Goal: Task Accomplishment & Management: Complete application form

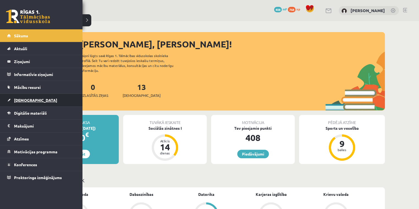
click at [29, 94] on link "[DEMOGRAPHIC_DATA]" at bounding box center [41, 100] width 68 height 13
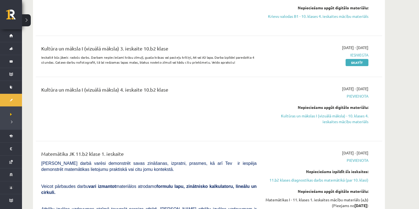
scroll to position [1391, 0]
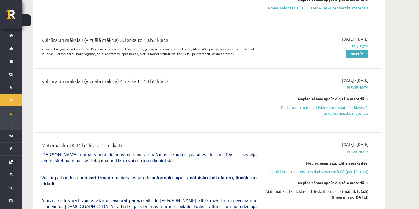
drag, startPoint x: 330, startPoint y: 107, endPoint x: 230, endPoint y: 23, distance: 131.1
click at [330, 107] on link "Kultūras un mākslas I (vizuālā māksla) - 10. klases 4. ieskaites mācību materiā…" at bounding box center [316, 111] width 104 height 12
click at [302, 106] on link "Kultūras un mākslas I (vizuālā māksla) - 10. klases 4. ieskaites mācību materiā…" at bounding box center [316, 111] width 104 height 12
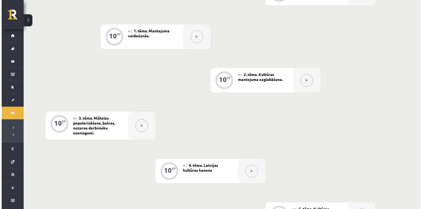
scroll to position [108, 0]
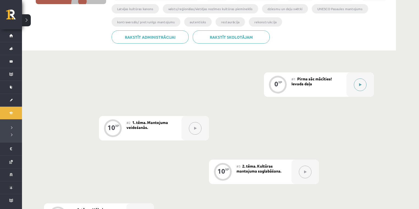
click at [357, 84] on button at bounding box center [359, 85] width 13 height 13
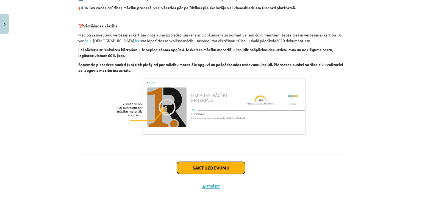
click at [225, 168] on button "Sākt uzdevumu" at bounding box center [211, 168] width 68 height 12
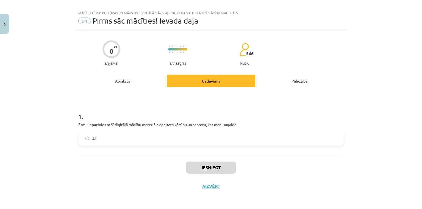
click at [112, 138] on label "Jā" at bounding box center [211, 139] width 264 height 14
click at [198, 162] on button "Iesniegt" at bounding box center [211, 168] width 50 height 12
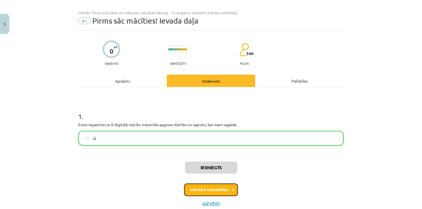
click at [203, 191] on button "Nākamā nodarbība" at bounding box center [211, 190] width 54 height 13
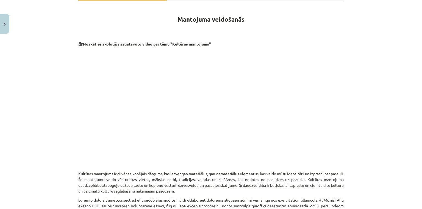
scroll to position [87, 0]
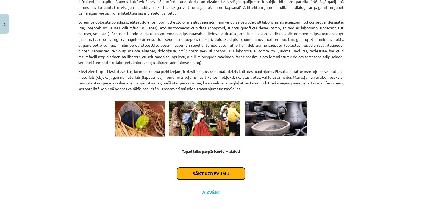
click at [197, 168] on button "Sākt uzdevumu" at bounding box center [211, 174] width 68 height 12
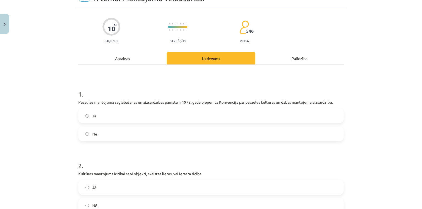
scroll to position [14, 0]
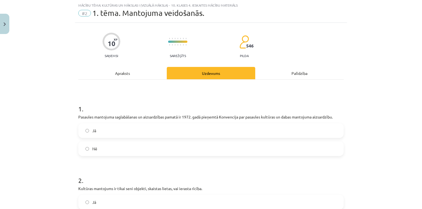
click at [82, 130] on label "Jā" at bounding box center [211, 131] width 264 height 14
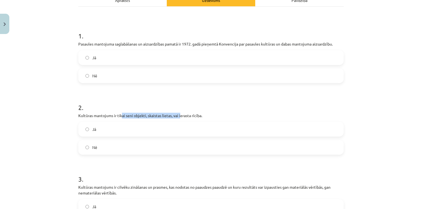
drag, startPoint x: 129, startPoint y: 117, endPoint x: 179, endPoint y: 118, distance: 49.4
click at [179, 118] on p "Kultūras mantojums ir tikai seni objekti, skaistas lietas, vai ierasta rīcība." at bounding box center [210, 116] width 265 height 6
click at [155, 114] on p "Kultūras mantojums ir tikai seni objekti, skaistas lietas, vai ierasta rīcība." at bounding box center [210, 116] width 265 height 6
click at [93, 148] on span "Nē" at bounding box center [94, 148] width 5 height 6
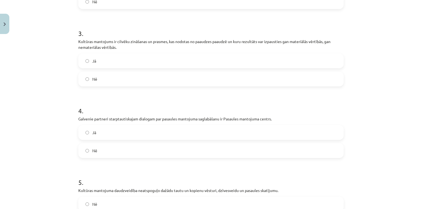
scroll to position [307, 0]
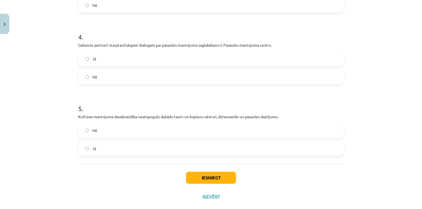
click at [101, 63] on label "Jā" at bounding box center [211, 59] width 264 height 14
click at [94, 142] on label "Jā" at bounding box center [211, 149] width 264 height 14
click at [197, 176] on button "Iesniegt" at bounding box center [211, 178] width 50 height 12
click at [105, 130] on label "Nē" at bounding box center [211, 131] width 264 height 14
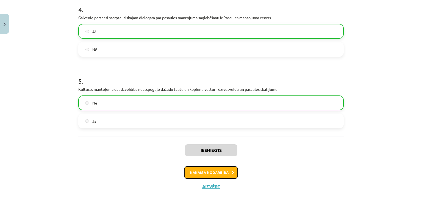
click at [199, 172] on button "Nākamā nodarbība" at bounding box center [211, 172] width 54 height 13
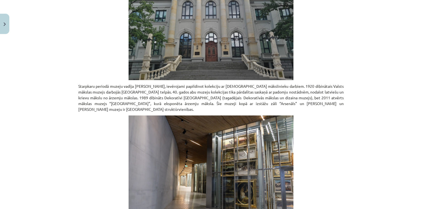
scroll to position [418, 0]
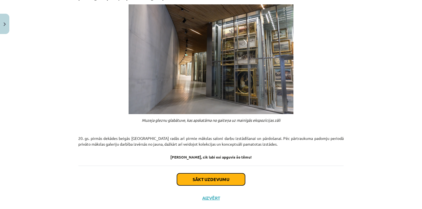
drag, startPoint x: 191, startPoint y: 167, endPoint x: 190, endPoint y: 165, distance: 2.9
click at [191, 174] on button "Sākt uzdevumu" at bounding box center [211, 180] width 68 height 12
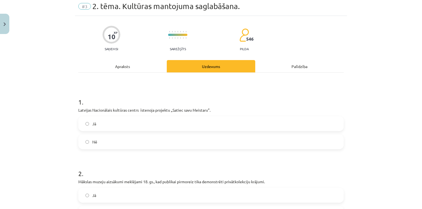
scroll to position [14, 0]
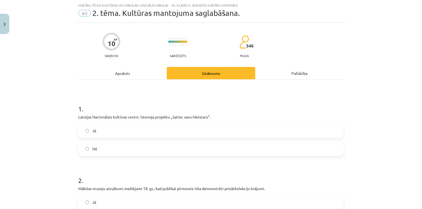
click at [94, 129] on label "Jā" at bounding box center [211, 131] width 264 height 14
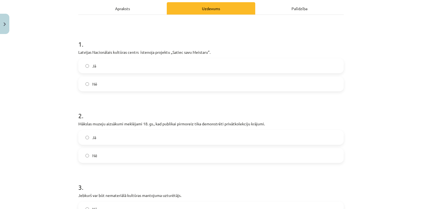
scroll to position [87, 0]
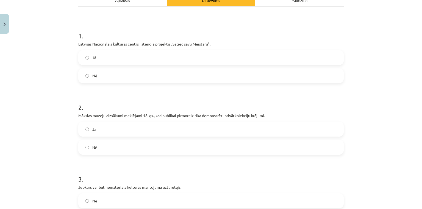
click at [93, 141] on label "Nē" at bounding box center [211, 148] width 264 height 14
click at [94, 134] on label "Jā" at bounding box center [211, 129] width 264 height 14
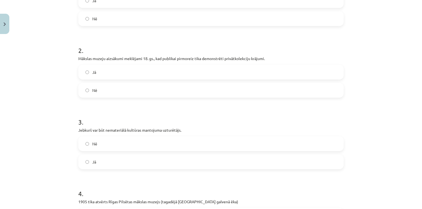
scroll to position [160, 0]
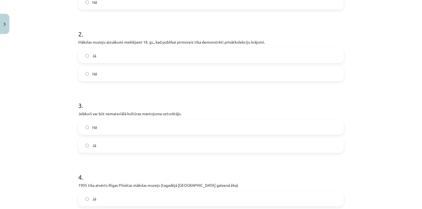
click at [92, 147] on span "Jā" at bounding box center [94, 146] width 4 height 6
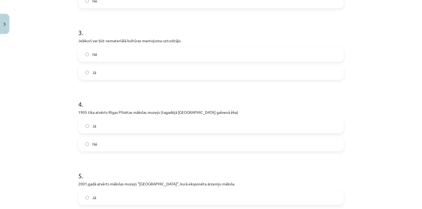
click at [96, 57] on label "Nē" at bounding box center [211, 55] width 264 height 14
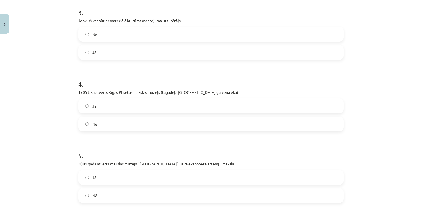
scroll to position [238, 0]
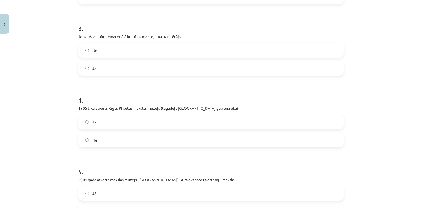
click at [100, 123] on label "Jā" at bounding box center [211, 122] width 264 height 14
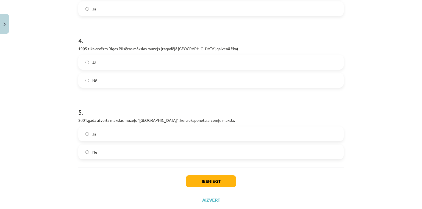
scroll to position [311, 0]
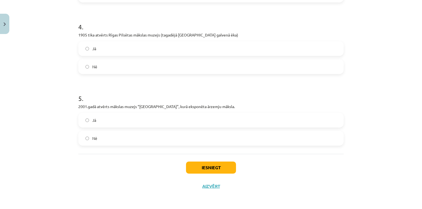
click at [98, 120] on label "Jā" at bounding box center [211, 120] width 264 height 14
click at [207, 172] on button "Iesniegt" at bounding box center [211, 168] width 50 height 12
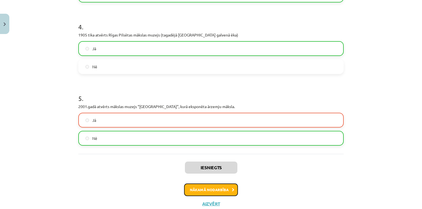
click at [228, 187] on button "Nākamā nodarbība" at bounding box center [211, 190] width 54 height 13
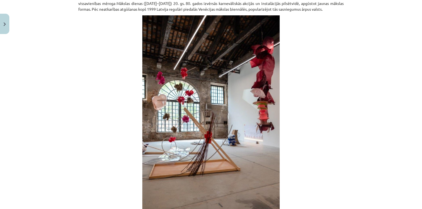
scroll to position [290, 0]
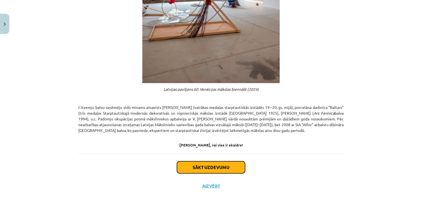
click at [193, 171] on button "Sākt uzdevumu" at bounding box center [211, 167] width 68 height 12
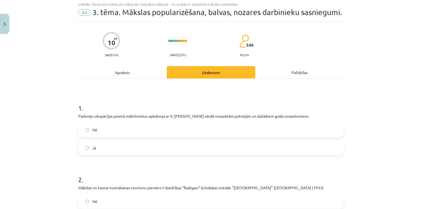
scroll to position [14, 0]
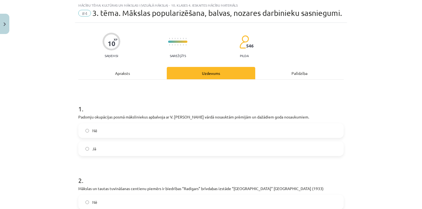
click at [94, 156] on label "Jā" at bounding box center [211, 149] width 264 height 14
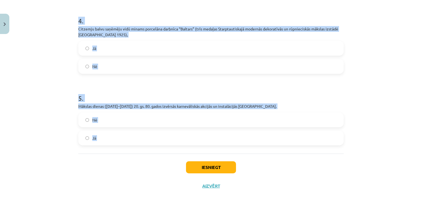
scroll to position [325, 0]
drag, startPoint x: 76, startPoint y: 125, endPoint x: 218, endPoint y: 140, distance: 143.3
copy form "Padomju okupācijas posmā māksliniekus apbalvoja ar V. Ļeņina vārdā nosauktām pr…"
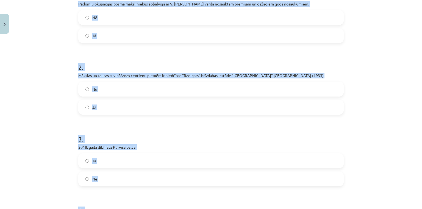
scroll to position [32, 0]
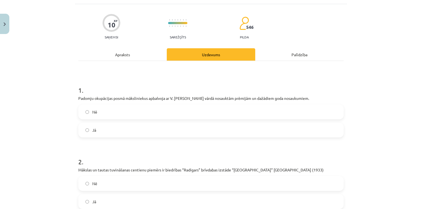
click at [36, 85] on div "Mācību tēma: Kultūras un mākslas i (vizuālā māksla) - 10. klases 4. ieskaites m…" at bounding box center [211, 104] width 422 height 209
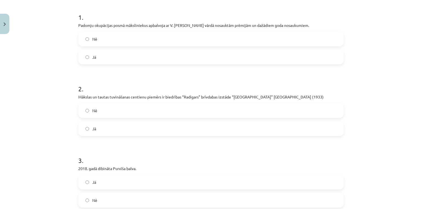
click at [92, 132] on span "Jā" at bounding box center [94, 129] width 4 height 6
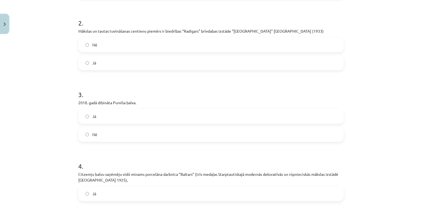
scroll to position [179, 0]
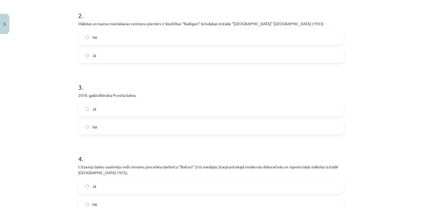
click at [92, 114] on label "Jā" at bounding box center [211, 109] width 264 height 14
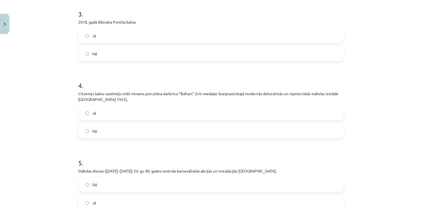
click at [92, 116] on span "Jā" at bounding box center [94, 113] width 4 height 6
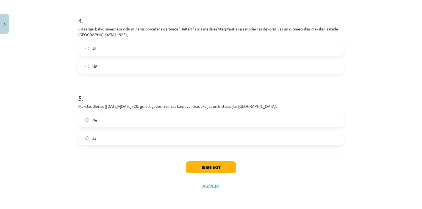
scroll to position [325, 0]
click at [88, 140] on label "Jā" at bounding box center [211, 138] width 264 height 14
click at [213, 169] on button "Iesniegt" at bounding box center [211, 167] width 50 height 12
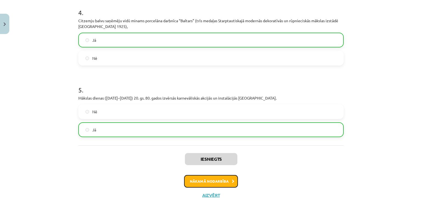
click at [199, 188] on button "Nākamā nodarbība" at bounding box center [211, 181] width 54 height 13
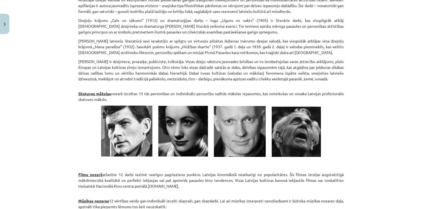
scroll to position [746, 0]
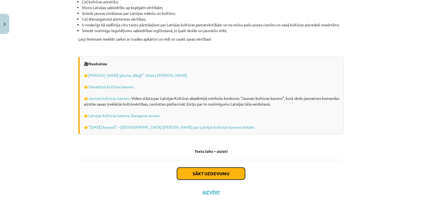
click at [200, 169] on button "Sākt uzdevumu" at bounding box center [211, 174] width 68 height 12
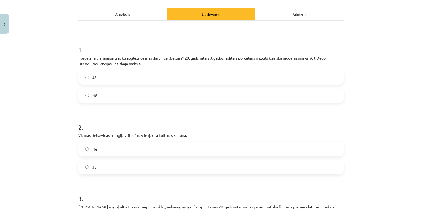
scroll to position [87, 0]
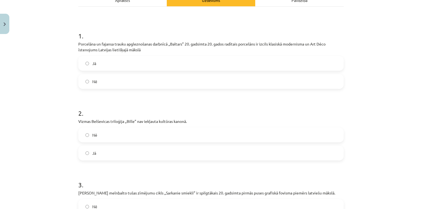
click at [100, 60] on label "Jā" at bounding box center [211, 64] width 264 height 14
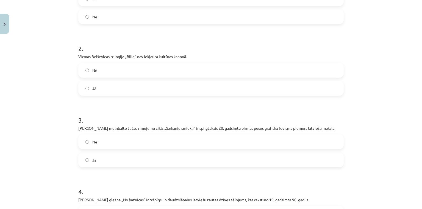
scroll to position [160, 0]
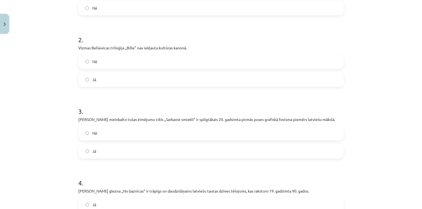
click at [103, 64] on label "Nē" at bounding box center [211, 62] width 264 height 14
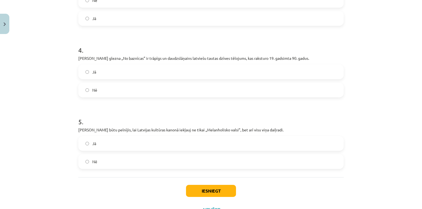
scroll to position [307, 0]
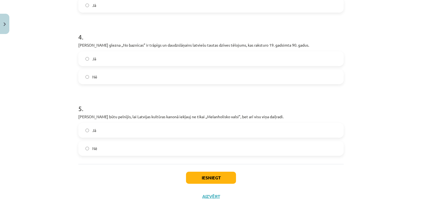
click at [94, 60] on label "Jā" at bounding box center [211, 59] width 264 height 14
click at [112, 133] on label "Jā" at bounding box center [211, 131] width 264 height 14
click at [192, 170] on div "Iesniegt Aizvērt" at bounding box center [210, 183] width 265 height 38
click at [197, 174] on button "Iesniegt" at bounding box center [211, 178] width 50 height 12
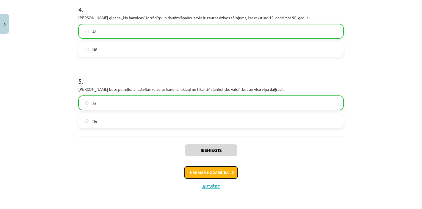
click at [223, 172] on button "Nākamā nodarbība" at bounding box center [211, 172] width 54 height 13
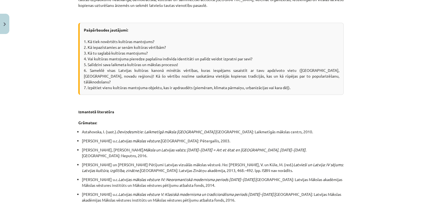
scroll to position [966, 0]
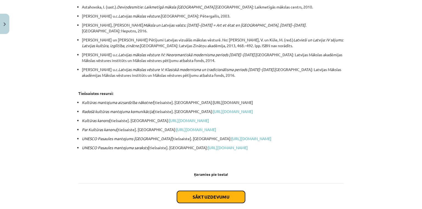
click at [215, 191] on button "Sākt uzdevumu" at bounding box center [211, 197] width 68 height 12
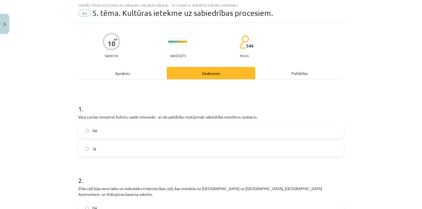
scroll to position [87, 0]
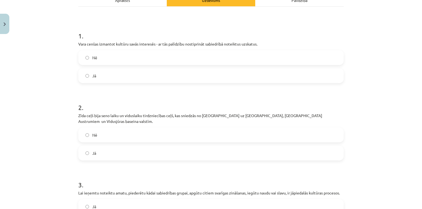
click at [96, 69] on label "Jā" at bounding box center [211, 76] width 264 height 14
click at [94, 151] on span "Jā" at bounding box center [94, 154] width 4 height 6
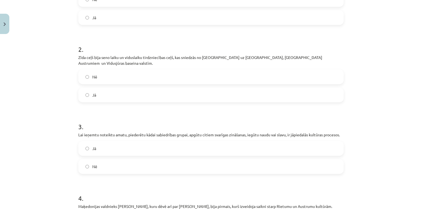
scroll to position [160, 0]
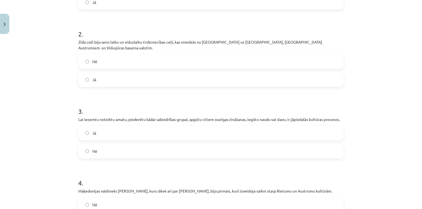
click at [96, 145] on label "Nē" at bounding box center [211, 151] width 264 height 14
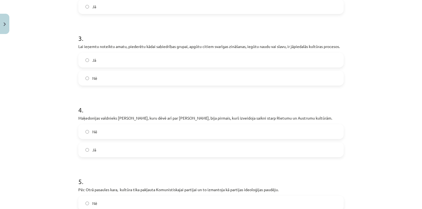
scroll to position [307, 0]
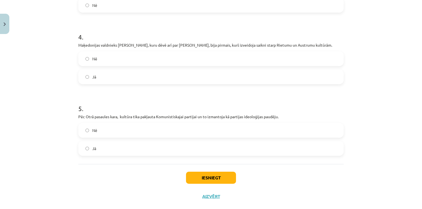
click at [92, 128] on span "Nē" at bounding box center [94, 131] width 5 height 6
click at [94, 70] on label "Jā" at bounding box center [211, 77] width 264 height 14
click at [208, 172] on button "Iesniegt" at bounding box center [211, 178] width 50 height 12
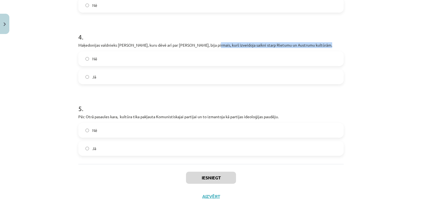
drag, startPoint x: 228, startPoint y: 38, endPoint x: 332, endPoint y: 38, distance: 103.5
click at [328, 42] on p "Maķedonijas valdnieks Aleksandrs, kuru dēvē arī par Aleksandru Lielo, bija pirm…" at bounding box center [210, 45] width 265 height 6
click at [347, 42] on div "Mācību tēma: Kultūras un mākslas i (vizuālā māksla) - 10. klases 4. ieskaites m…" at bounding box center [211, 104] width 422 height 209
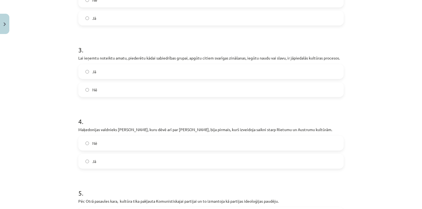
scroll to position [311, 0]
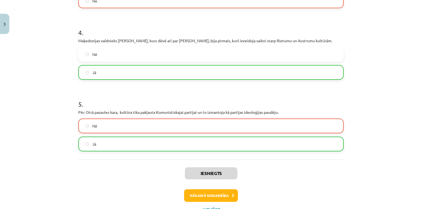
drag, startPoint x: 300, startPoint y: 127, endPoint x: 277, endPoint y: 127, distance: 23.4
drag, startPoint x: 277, startPoint y: 127, endPoint x: 202, endPoint y: 112, distance: 76.1
click at [202, 119] on label "Nē" at bounding box center [211, 126] width 264 height 14
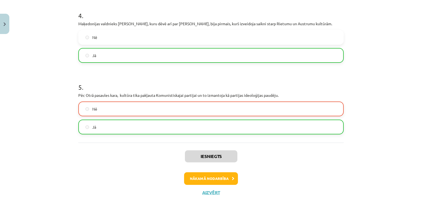
scroll to position [328, 0]
click at [207, 179] on div "Iesniegts Nākamā nodarbība Aizvērt" at bounding box center [210, 171] width 265 height 56
click at [209, 176] on button "Nākamā nodarbība" at bounding box center [211, 178] width 54 height 13
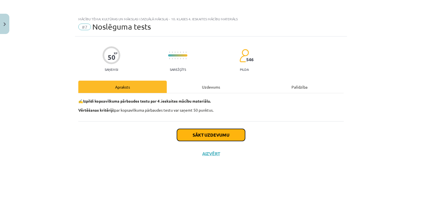
click at [215, 139] on button "Sākt uzdevumu" at bounding box center [211, 135] width 68 height 12
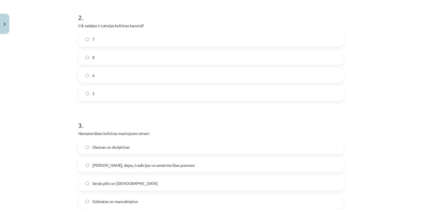
scroll to position [220, 0]
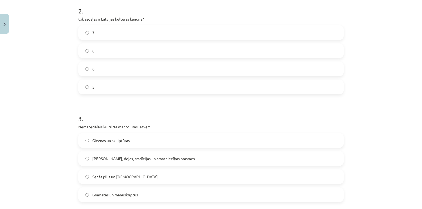
click at [102, 85] on label "5" at bounding box center [211, 87] width 264 height 14
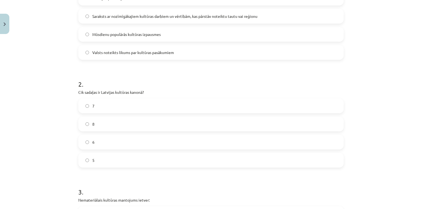
scroll to position [73, 0]
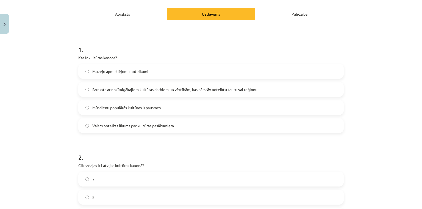
click at [135, 85] on label "Saraksts ar nozīmīgākajiem kultūras darbiem un vērtībām, kas pārstāv noteiktu t…" at bounding box center [211, 90] width 264 height 14
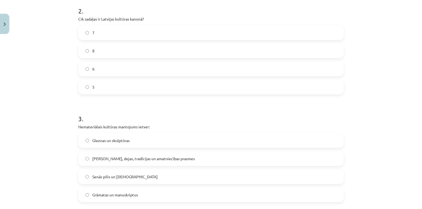
scroll to position [293, 0]
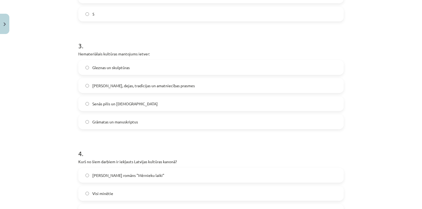
click at [113, 87] on span "Dziesmas, dejas, tradīcijas un amatniecības prasmes" at bounding box center [143, 86] width 102 height 6
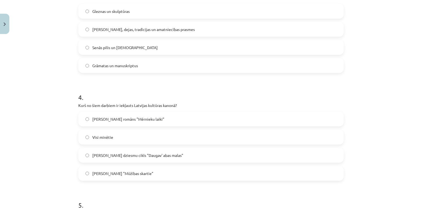
scroll to position [366, 0]
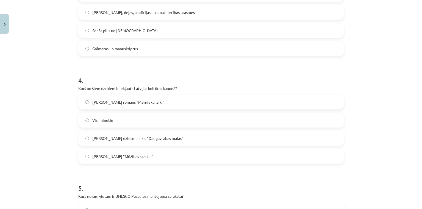
click at [111, 121] on span "Visi minētie" at bounding box center [102, 121] width 21 height 6
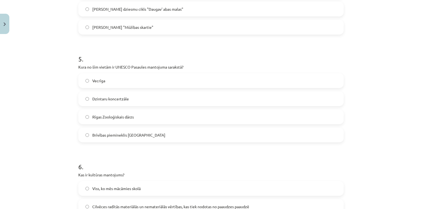
scroll to position [512, 0]
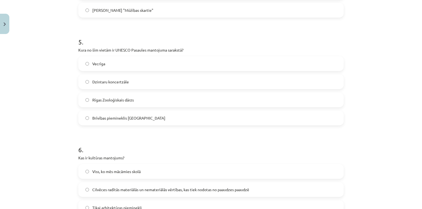
click at [126, 118] on span "Brīvības piemineklis Rīgā" at bounding box center [128, 118] width 73 height 6
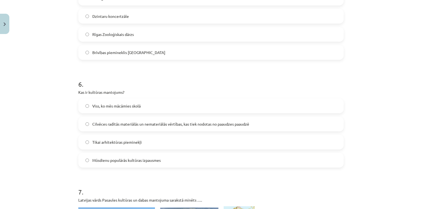
scroll to position [586, 0]
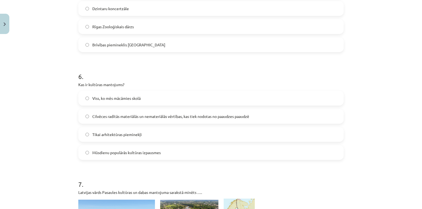
click at [227, 119] on label "Cilvēces radītās materiālās un nemateriālās vērtības, kas tiek nodotas no paaud…" at bounding box center [211, 117] width 264 height 14
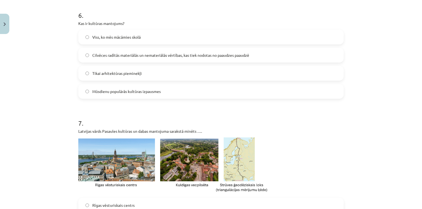
scroll to position [732, 0]
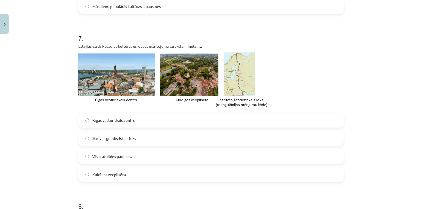
click at [134, 118] on label "Rīgas vēsturiskais centrs" at bounding box center [211, 120] width 264 height 14
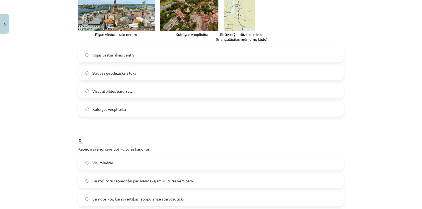
scroll to position [806, 0]
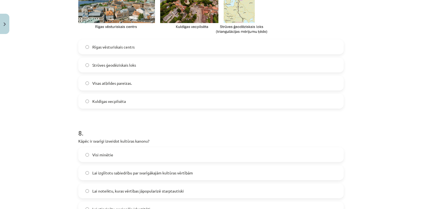
click at [115, 84] on span "Visas atbildes pareizas." at bounding box center [112, 83] width 40 height 6
click at [104, 36] on div "7 . Latvijas vārds Pasaules kultūras un dabas mantojuma sarakstā minēts …. Rīga…" at bounding box center [210, 29] width 265 height 157
click at [104, 41] on label "Rīgas vēsturiskais centrs" at bounding box center [211, 47] width 264 height 14
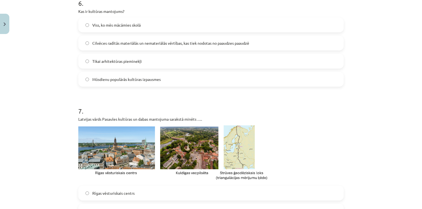
drag, startPoint x: 83, startPoint y: 122, endPoint x: 132, endPoint y: 122, distance: 48.6
click at [130, 122] on div "Latvijas vārds Pasaules kultūras un dabas mantojuma sarakstā minēts …." at bounding box center [210, 149] width 265 height 66
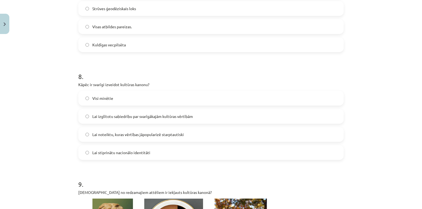
scroll to position [879, 0]
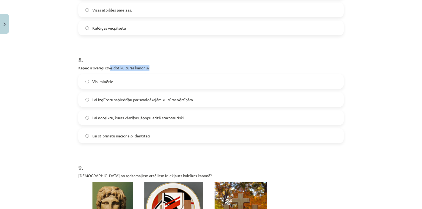
drag, startPoint x: 127, startPoint y: 69, endPoint x: 161, endPoint y: 70, distance: 34.6
click at [161, 70] on p "Kāpēc ir svarīgi izveidot kultūras kanonu?" at bounding box center [210, 68] width 265 height 6
drag, startPoint x: 104, startPoint y: 81, endPoint x: 110, endPoint y: 95, distance: 15.3
click at [104, 81] on span "Visi minētie" at bounding box center [102, 82] width 21 height 6
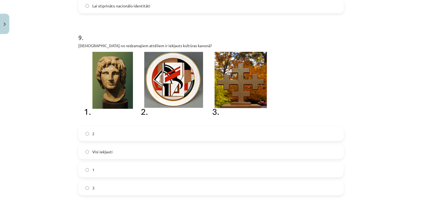
scroll to position [1025, 0]
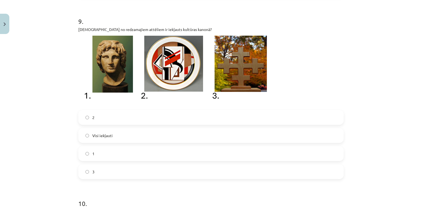
click at [107, 129] on label "Visi iekļauti" at bounding box center [211, 136] width 264 height 14
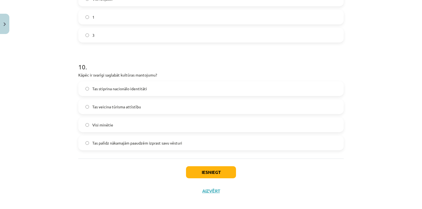
scroll to position [1167, 0]
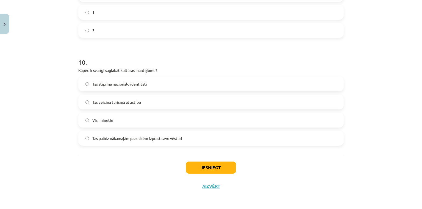
click at [122, 139] on span "Tas palīdz nākamajām paaudzēm izprast savu vēsturi" at bounding box center [137, 139] width 90 height 6
click at [202, 163] on button "Iesniegt" at bounding box center [211, 168] width 50 height 12
click at [92, 114] on label "Visi minētie" at bounding box center [211, 120] width 264 height 14
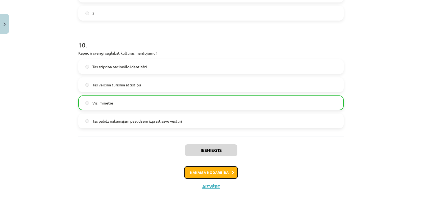
click at [216, 173] on button "Nākamā nodarbība" at bounding box center [211, 172] width 54 height 13
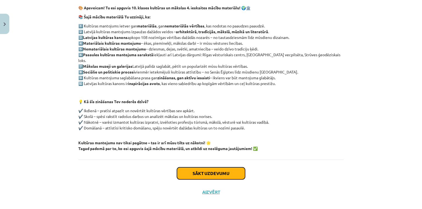
click at [218, 170] on button "Sākt uzdevumu" at bounding box center [211, 174] width 68 height 12
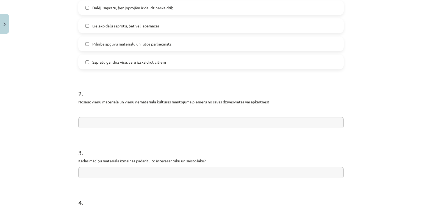
scroll to position [87, 0]
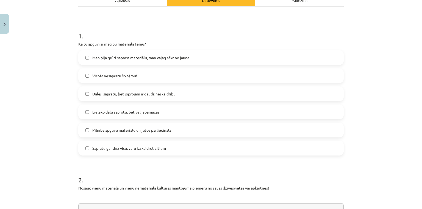
click at [127, 77] on span "Vispār nesapratu šo tēmu!" at bounding box center [114, 76] width 45 height 6
click at [129, 75] on span "Vispār nesapratu šo tēmu!" at bounding box center [114, 76] width 45 height 6
click at [127, 115] on label "Lielāko daļu saprotu, bet vēl jāpamācās" at bounding box center [211, 112] width 264 height 14
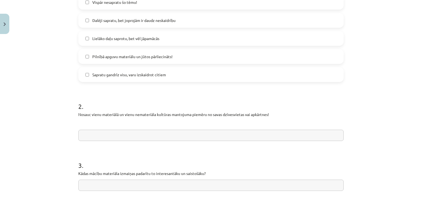
drag, startPoint x: 129, startPoint y: 137, endPoint x: 129, endPoint y: 141, distance: 4.1
click at [129, 137] on input "text" at bounding box center [210, 135] width 265 height 11
type input "*"
click at [138, 183] on input "text" at bounding box center [210, 185] width 265 height 11
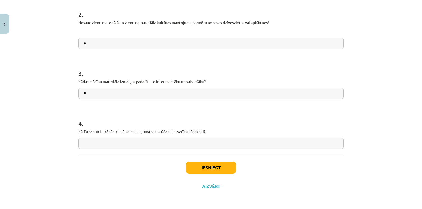
type input "*"
click at [137, 141] on input "text" at bounding box center [210, 143] width 265 height 11
type input "*"
click at [193, 164] on button "Iesniegt" at bounding box center [211, 168] width 50 height 12
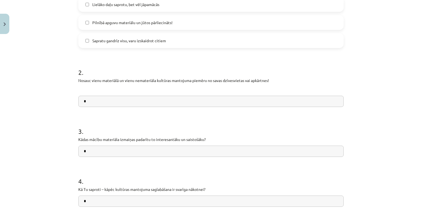
scroll to position [179, 0]
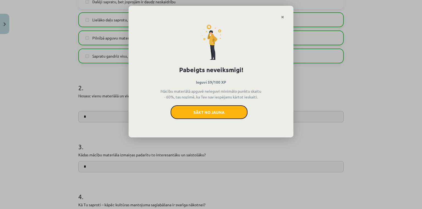
drag, startPoint x: 216, startPoint y: 116, endPoint x: 228, endPoint y: 21, distance: 96.1
click at [216, 116] on button "Sākt no jauna" at bounding box center [209, 112] width 77 height 14
click at [203, 115] on button "Sākt no jauna" at bounding box center [209, 112] width 77 height 14
click at [286, 17] on link "Close" at bounding box center [283, 17] width 10 height 11
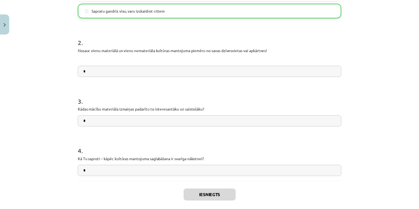
scroll to position [252, 0]
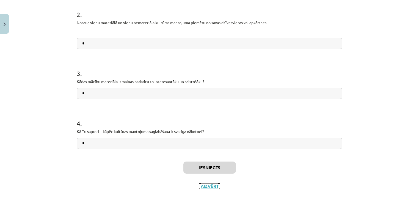
click at [205, 189] on button "Aizvērt" at bounding box center [209, 186] width 21 height 5
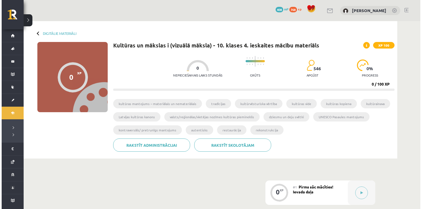
scroll to position [108, 0]
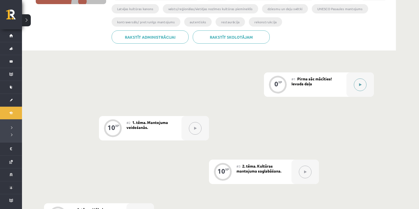
click at [360, 80] on button at bounding box center [359, 85] width 13 height 13
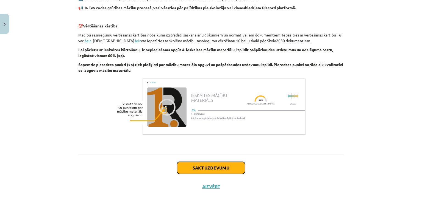
click at [227, 168] on button "Sākt uzdevumu" at bounding box center [211, 168] width 68 height 12
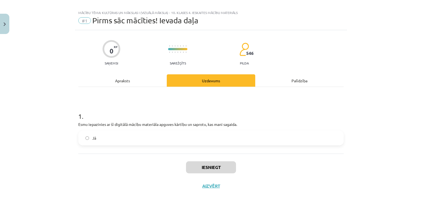
scroll to position [6, 0]
click at [128, 138] on label "Jā" at bounding box center [211, 139] width 264 height 14
click at [204, 166] on button "Iesniegt" at bounding box center [211, 168] width 50 height 12
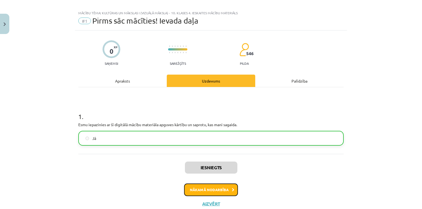
click at [209, 191] on button "Nākamā nodarbība" at bounding box center [211, 190] width 54 height 13
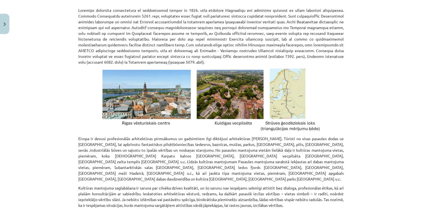
scroll to position [526, 0]
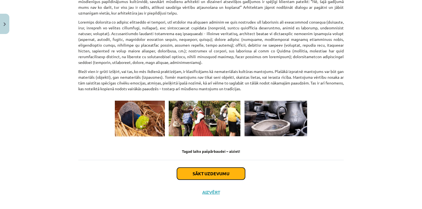
click at [204, 168] on button "Sākt uzdevumu" at bounding box center [211, 174] width 68 height 12
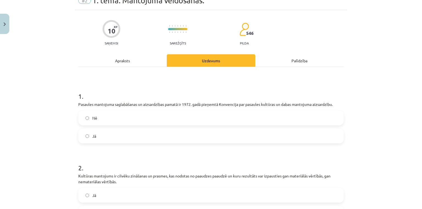
scroll to position [14, 0]
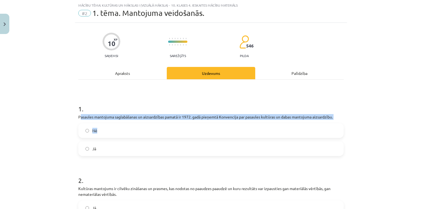
drag, startPoint x: 78, startPoint y: 116, endPoint x: 73, endPoint y: 115, distance: 5.6
click at [108, 127] on div "1 . Pasaules mantojuma saglabāšanas un aizsardzības pamatā ir 1972. gadā pieņem…" at bounding box center [210, 126] width 265 height 61
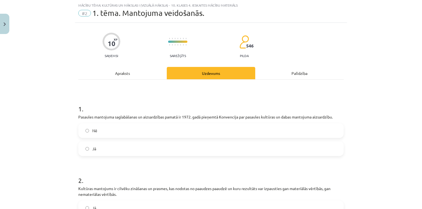
click at [73, 114] on div "Mācību tēma: Kultūras un mākslas i (vizuālā māksla) - 10. klases 4. ieskaites m…" at bounding box center [211, 104] width 422 height 209
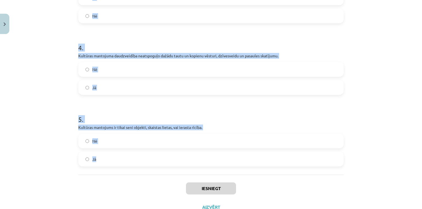
scroll to position [316, 0]
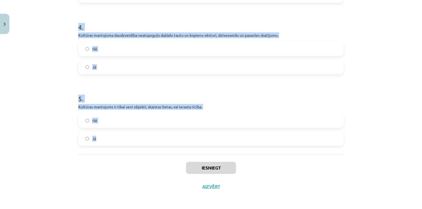
drag, startPoint x: 76, startPoint y: 117, endPoint x: 135, endPoint y: 129, distance: 60.1
copy form "Pasaules mantojuma saglabāšanas un aizsardzības pamatā ir 1972. gadā pieņemtā K…"
click at [37, 30] on div "Mācību tēma: Kultūras un mākslas i (vizuālā māksla) - 10. klases 4. ieskaites m…" at bounding box center [211, 104] width 422 height 209
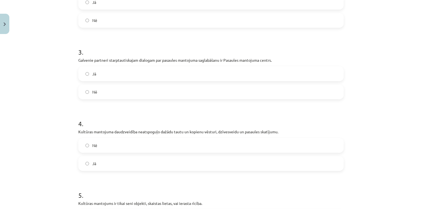
scroll to position [170, 0]
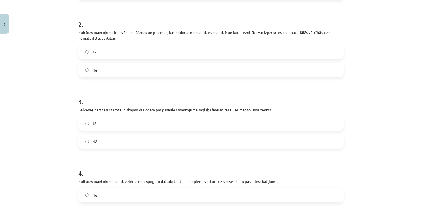
click at [93, 51] on span "Jā" at bounding box center [94, 52] width 4 height 6
click at [93, 123] on span "Jā" at bounding box center [94, 124] width 4 height 6
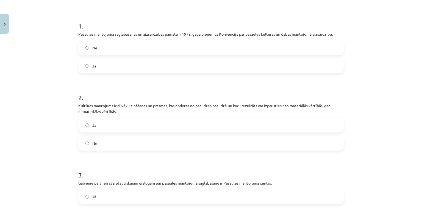
click at [92, 67] on span "Jā" at bounding box center [94, 66] width 4 height 6
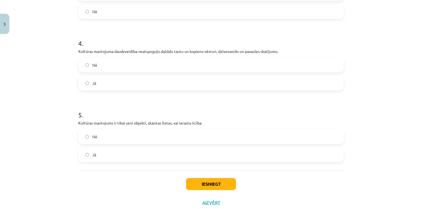
scroll to position [316, 0]
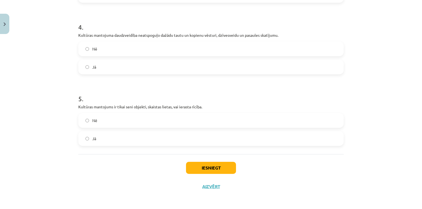
click at [92, 68] on span "Jā" at bounding box center [94, 67] width 4 height 6
click at [90, 121] on label "Nē" at bounding box center [211, 121] width 264 height 14
click at [190, 164] on button "Iesniegt" at bounding box center [211, 168] width 50 height 12
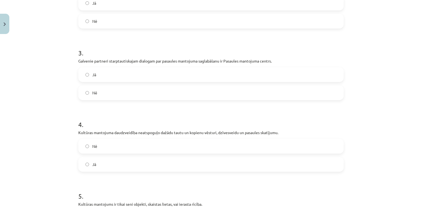
scroll to position [243, 0]
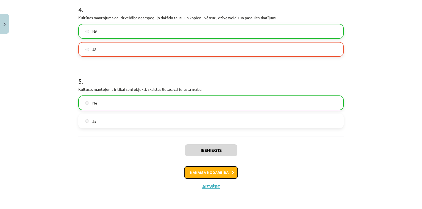
click at [196, 176] on button "Nākamā nodarbība" at bounding box center [211, 172] width 54 height 13
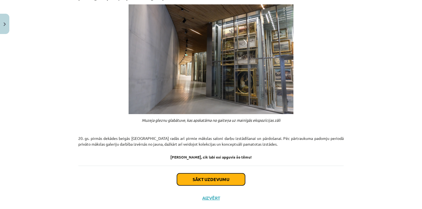
click at [204, 174] on button "Sākt uzdevumu" at bounding box center [211, 180] width 68 height 12
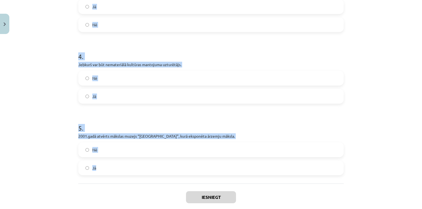
scroll to position [311, 0]
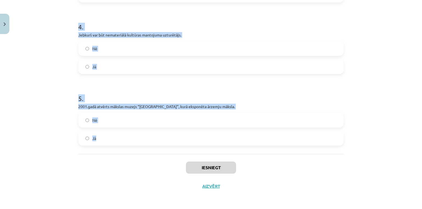
drag, startPoint x: 77, startPoint y: 117, endPoint x: 158, endPoint y: 139, distance: 84.4
copy form "1905 tika atvērts Rīgas Pilsētas mākslas muzejs (tagadējā Latvijas Nacionālā mā…"
click at [34, 95] on div "Mācību tēma: Kultūras un mākslas i (vizuālā māksla) - 10. klases 4. ieskaites m…" at bounding box center [211, 104] width 422 height 209
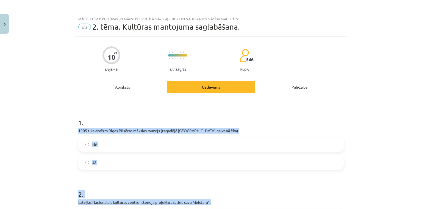
scroll to position [0, 0]
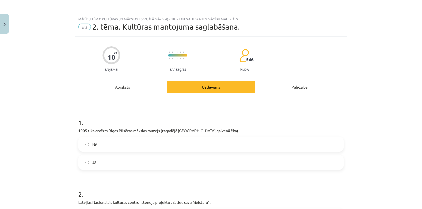
click at [66, 97] on div "Mācību tēma: Kultūras un mākslas i (vizuālā māksla) - 10. klases 4. ieskaites m…" at bounding box center [211, 104] width 422 height 209
click at [94, 162] on span "Jā" at bounding box center [94, 163] width 4 height 6
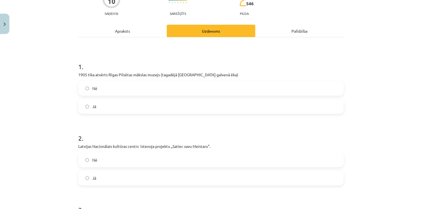
scroll to position [73, 0]
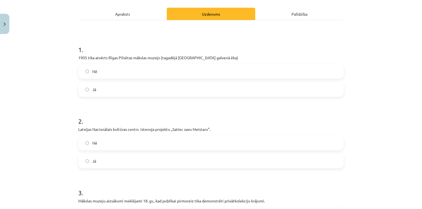
click at [95, 159] on label "Jā" at bounding box center [211, 161] width 264 height 14
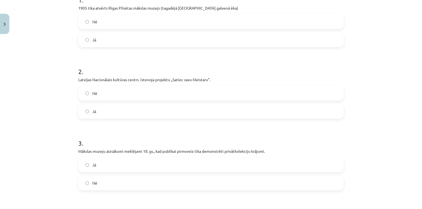
scroll to position [146, 0]
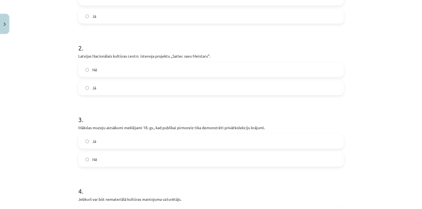
click at [93, 157] on span "Nē" at bounding box center [94, 160] width 5 height 6
click at [94, 145] on label "Jā" at bounding box center [211, 142] width 264 height 14
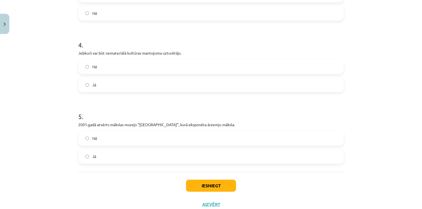
click at [97, 157] on label "Jā" at bounding box center [211, 157] width 264 height 14
click at [208, 182] on button "Iesniegt" at bounding box center [211, 186] width 50 height 12
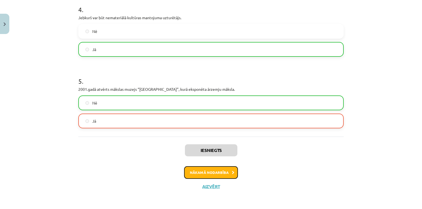
click at [223, 171] on button "Nākamā nodarbība" at bounding box center [211, 172] width 54 height 13
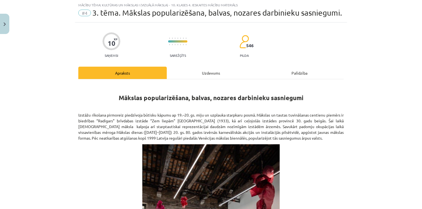
scroll to position [14, 0]
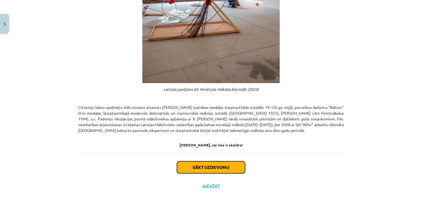
click at [213, 168] on button "Sākt uzdevumu" at bounding box center [211, 167] width 68 height 12
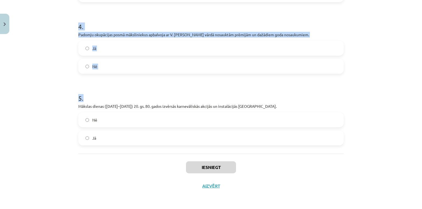
scroll to position [325, 0]
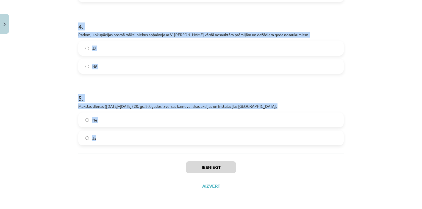
drag, startPoint x: 76, startPoint y: 43, endPoint x: 183, endPoint y: 136, distance: 141.9
copy form "1 . Mākslas un tautas tuvināšanas centienu piemērs ir biedrības “Radigars” brīv…"
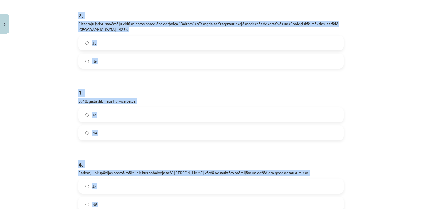
click at [41, 85] on div "Mācību tēma: Kultūras un mākslas i (vizuālā māksla) - 10. klases 4. ieskaites m…" at bounding box center [211, 104] width 422 height 209
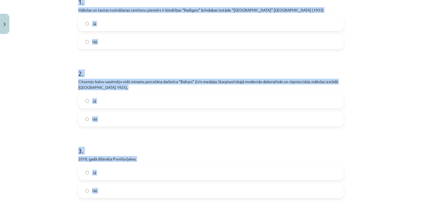
scroll to position [105, 0]
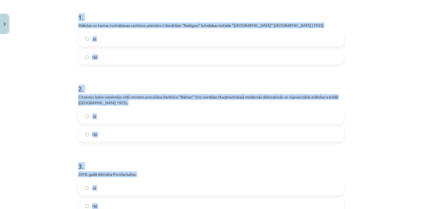
click at [92, 42] on span "Jā" at bounding box center [94, 39] width 4 height 6
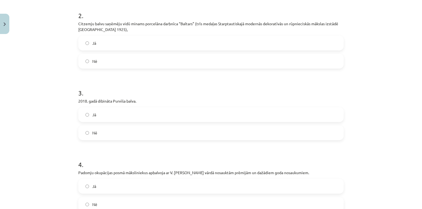
click at [89, 122] on label "Jā" at bounding box center [211, 115] width 264 height 14
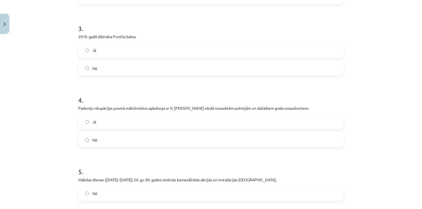
scroll to position [252, 0]
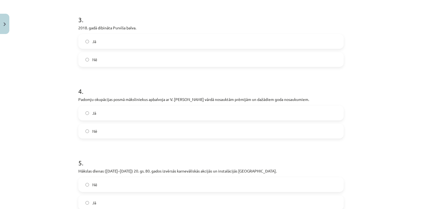
click at [92, 116] on span "Jā" at bounding box center [94, 113] width 4 height 6
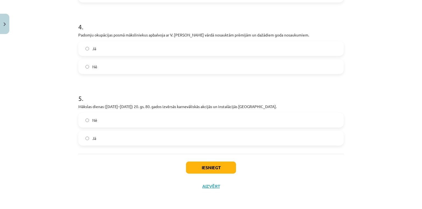
scroll to position [325, 0]
drag, startPoint x: 89, startPoint y: 144, endPoint x: 94, endPoint y: 133, distance: 11.4
click at [89, 144] on label "Jā" at bounding box center [211, 138] width 264 height 14
click at [220, 170] on button "Iesniegt" at bounding box center [211, 167] width 50 height 12
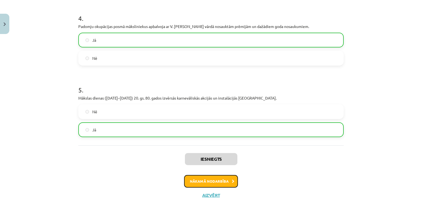
click at [217, 188] on button "Nākamā nodarbība" at bounding box center [211, 181] width 54 height 13
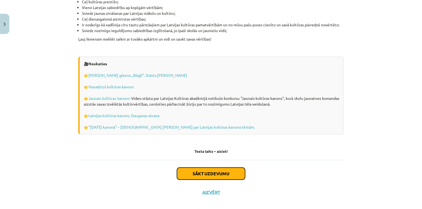
click at [215, 169] on button "Sākt uzdevumu" at bounding box center [211, 174] width 68 height 12
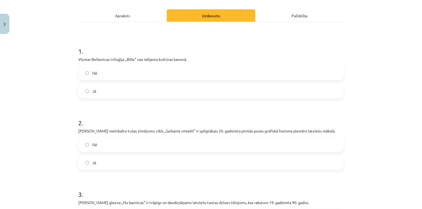
scroll to position [87, 0]
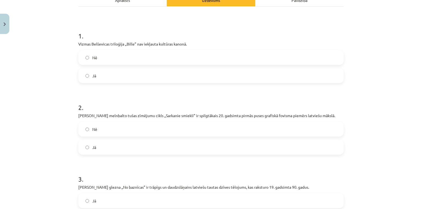
click at [94, 150] on span "Jā" at bounding box center [94, 148] width 4 height 6
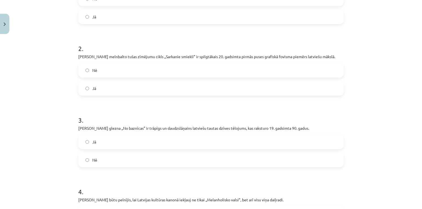
scroll to position [160, 0]
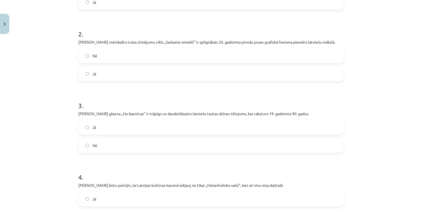
click at [94, 131] on label "Jā" at bounding box center [211, 128] width 264 height 14
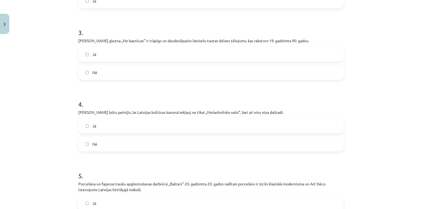
click at [93, 145] on span "Nē" at bounding box center [94, 144] width 5 height 6
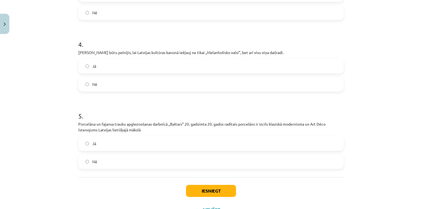
scroll to position [307, 0]
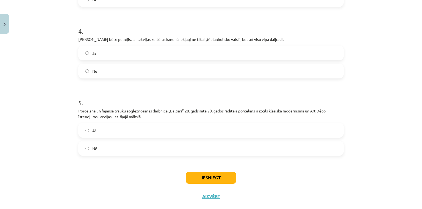
click at [93, 135] on label "Jā" at bounding box center [211, 131] width 264 height 14
click at [195, 175] on button "Iesniegt" at bounding box center [211, 178] width 50 height 12
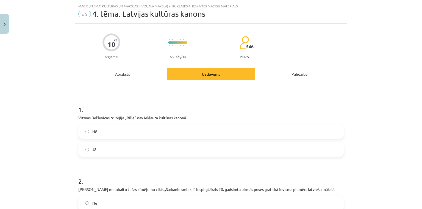
scroll to position [0, 0]
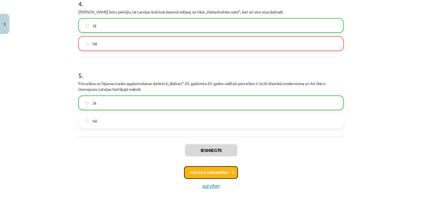
click at [220, 171] on button "Nākamā nodarbība" at bounding box center [211, 172] width 54 height 13
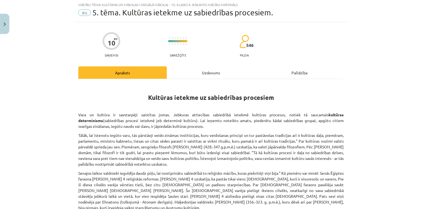
scroll to position [14, 0]
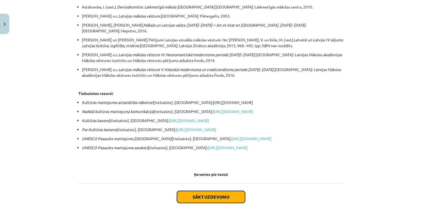
click at [197, 191] on button "Sākt uzdevumu" at bounding box center [211, 197] width 68 height 12
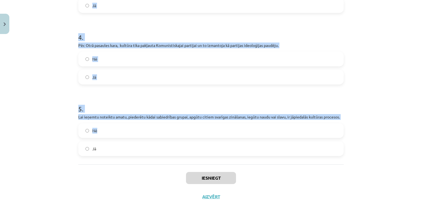
scroll to position [307, 0]
drag, startPoint x: 75, startPoint y: 117, endPoint x: 191, endPoint y: 142, distance: 118.6
copy form "Zīda ceļš bija seno laiku un viduslaiku tirdzniecības ceļš, kas sniedzās no Ķīn…"
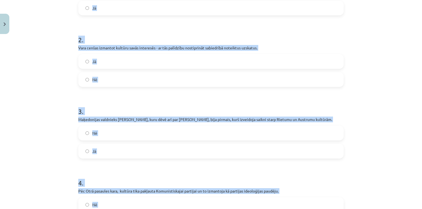
drag, startPoint x: 34, startPoint y: 90, endPoint x: 67, endPoint y: 79, distance: 34.3
click at [34, 89] on div "Mācību tēma: Kultūras un mākslas i (vizuālā māksla) - 10. klases 4. ieskaites m…" at bounding box center [211, 104] width 422 height 209
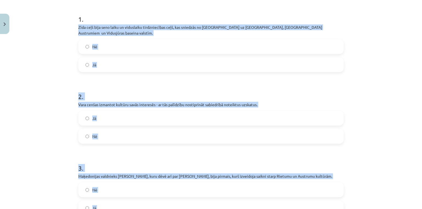
scroll to position [87, 0]
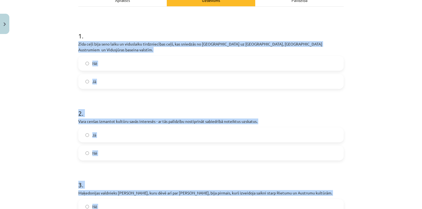
click at [59, 84] on div "Mācību tēma: Kultūras un mākslas i (vizuālā māksla) - 10. klases 4. ieskaites m…" at bounding box center [211, 104] width 422 height 209
click at [90, 77] on label "Jā" at bounding box center [211, 82] width 264 height 14
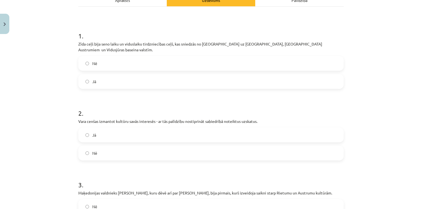
click at [92, 151] on span "Nē" at bounding box center [94, 154] width 5 height 6
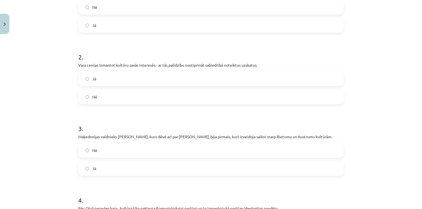
scroll to position [160, 0]
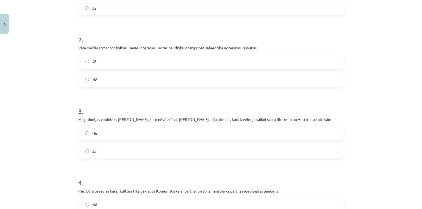
click at [85, 144] on label "Jā" at bounding box center [211, 151] width 264 height 14
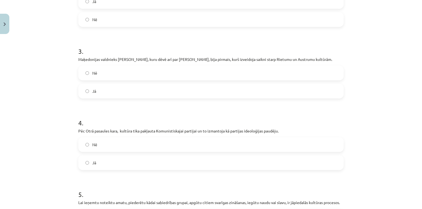
scroll to position [233, 0]
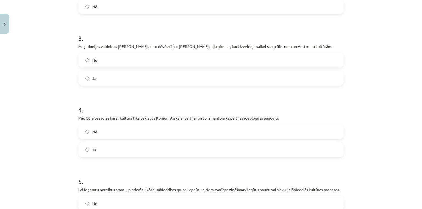
click at [92, 147] on span "Jā" at bounding box center [94, 150] width 4 height 6
click at [92, 57] on span "Nē" at bounding box center [94, 60] width 5 height 6
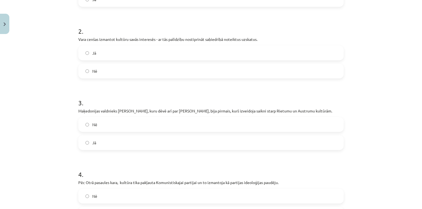
scroll to position [160, 0]
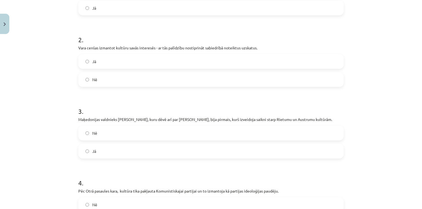
click at [101, 61] on label "Jā" at bounding box center [211, 62] width 264 height 14
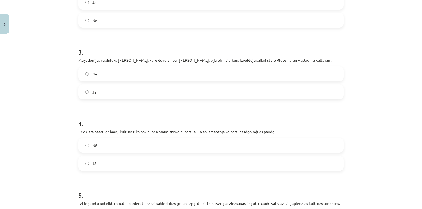
scroll to position [307, 0]
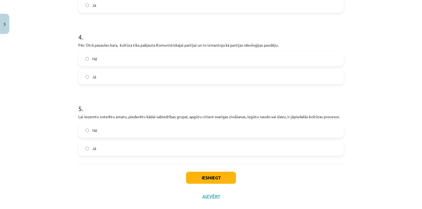
click at [107, 124] on label "Nē" at bounding box center [211, 131] width 264 height 14
click at [83, 142] on label "Jā" at bounding box center [211, 149] width 264 height 14
drag, startPoint x: 200, startPoint y: 165, endPoint x: 200, endPoint y: 169, distance: 4.4
click at [200, 166] on div "Iesniegt Aizvērt" at bounding box center [210, 183] width 265 height 38
click at [201, 172] on button "Iesniegt" at bounding box center [211, 178] width 50 height 12
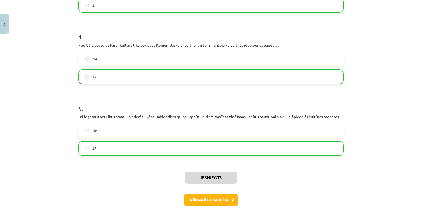
click at [212, 201] on div "Iesniegts Nākamā nodarbība Aizvērt" at bounding box center [210, 192] width 265 height 56
click at [213, 196] on button "Nākamā nodarbība" at bounding box center [211, 200] width 54 height 13
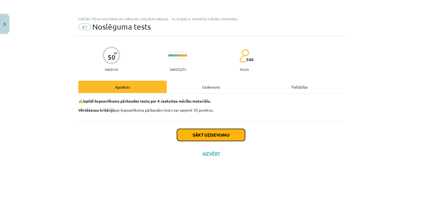
click at [196, 138] on button "Sākt uzdevumu" at bounding box center [211, 135] width 68 height 12
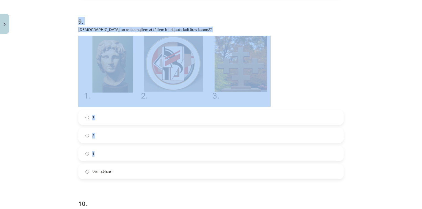
scroll to position [1167, 0]
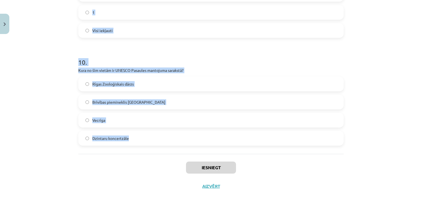
drag, startPoint x: 76, startPoint y: 130, endPoint x: 165, endPoint y: 143, distance: 90.2
copy form "Kas ir kultūras mantojums? Mūsdienu populārās kultūras izpausmes Viss, ko mēs m…"
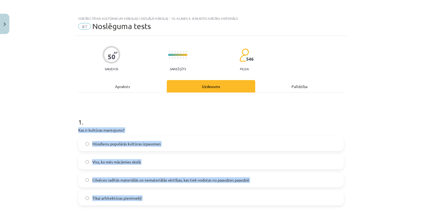
scroll to position [0, 0]
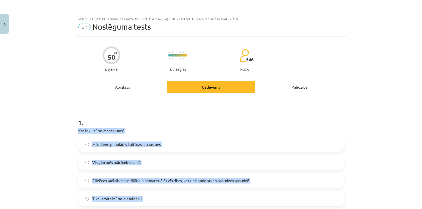
click at [41, 135] on div "Mācību tēma: Kultūras un mākslas i (vizuālā māksla) - 10. klases 4. ieskaites m…" at bounding box center [211, 104] width 422 height 209
click at [92, 179] on span "Cilvēces radītās materiālās un nemateriālās vērtības, kas tiek nodotas no paaud…" at bounding box center [170, 181] width 157 height 6
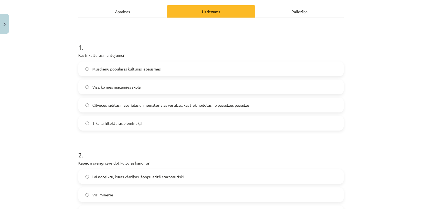
scroll to position [146, 0]
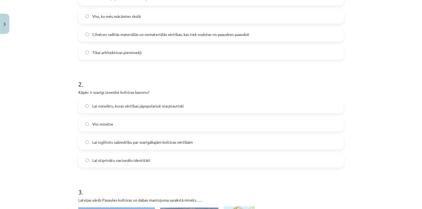
click at [112, 128] on label "Visi minētie" at bounding box center [211, 124] width 264 height 14
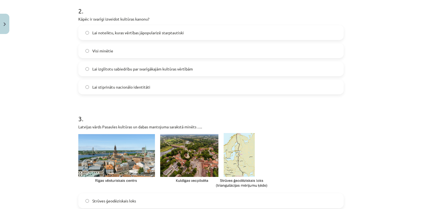
scroll to position [293, 0]
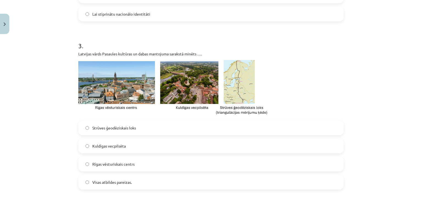
click at [124, 178] on label "Visas atbildes pareizas." at bounding box center [211, 183] width 264 height 14
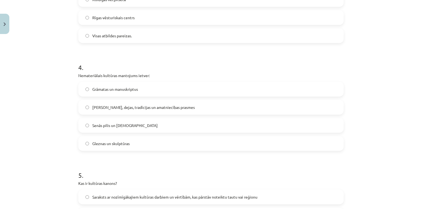
click at [129, 107] on span "Dziesmas, dejas, tradīcijas un amatniecības prasmes" at bounding box center [143, 108] width 102 height 6
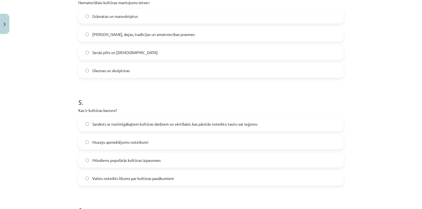
click at [130, 126] on span "Saraksts ar nozīmīgākajiem kultūras darbiem un vērtībām, kas pārstāv noteiktu t…" at bounding box center [174, 124] width 165 height 6
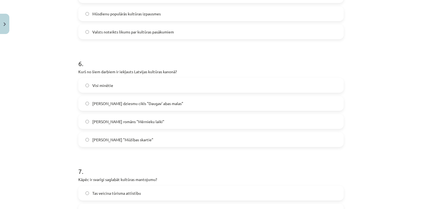
click at [112, 92] on label "Visi minētie" at bounding box center [211, 86] width 264 height 14
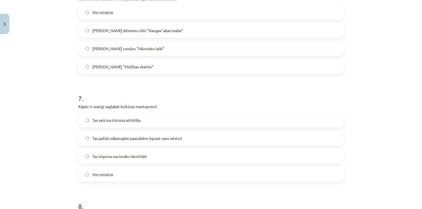
scroll to position [806, 0]
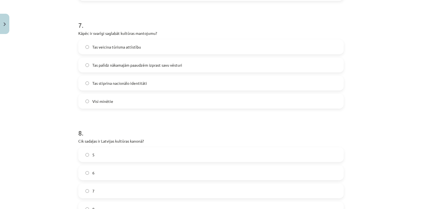
click at [123, 103] on label "Visi minētie" at bounding box center [211, 101] width 264 height 14
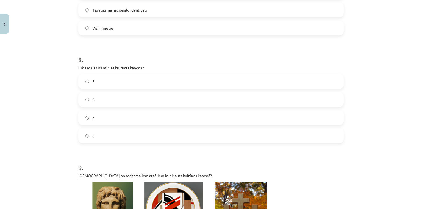
click at [101, 101] on label "6" at bounding box center [211, 100] width 264 height 14
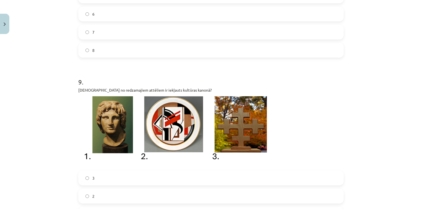
scroll to position [1025, 0]
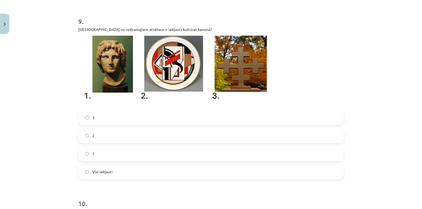
click at [102, 172] on span "Visi iekļauti" at bounding box center [102, 172] width 20 height 6
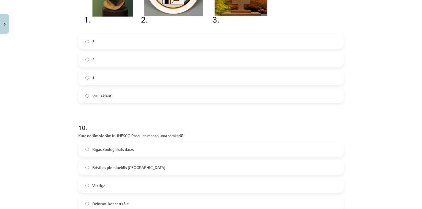
scroll to position [1167, 0]
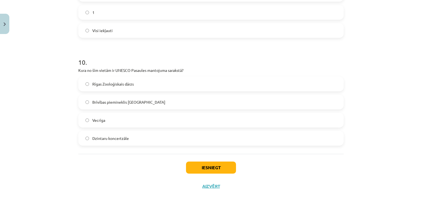
click at [126, 120] on label "Vecrīga" at bounding box center [211, 120] width 264 height 14
click at [200, 170] on button "Iesniegt" at bounding box center [211, 168] width 50 height 12
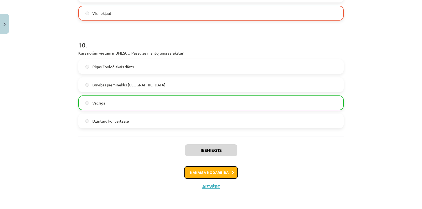
click at [201, 177] on button "Nākamā nodarbība" at bounding box center [211, 172] width 54 height 13
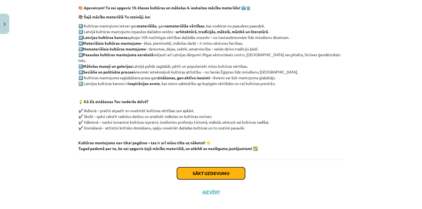
click at [197, 168] on button "Sākt uzdevumu" at bounding box center [211, 174] width 68 height 12
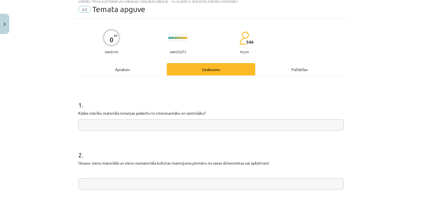
scroll to position [14, 0]
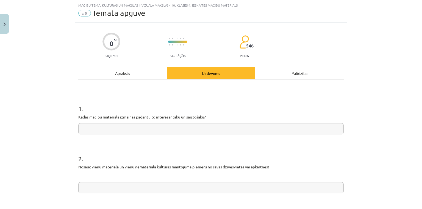
click at [190, 130] on input "text" at bounding box center [210, 128] width 265 height 11
type input "*"
click at [163, 186] on input "text" at bounding box center [210, 187] width 265 height 11
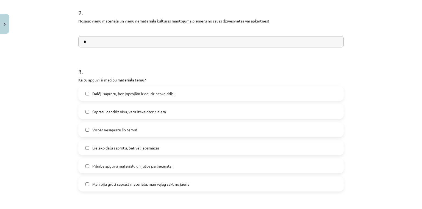
scroll to position [160, 0]
type input "*"
click at [130, 147] on span "Lielāko daļu saprotu, bet vēl jāpamācās" at bounding box center [125, 148] width 67 height 6
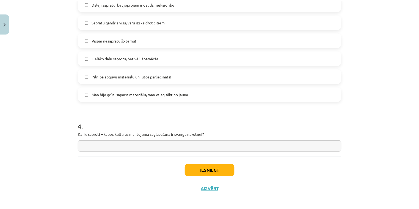
scroll to position [252, 0]
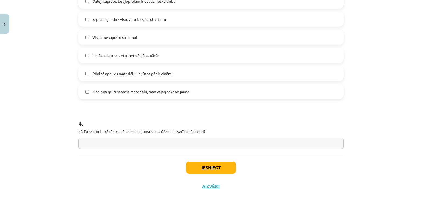
click at [172, 146] on input "text" at bounding box center [210, 143] width 265 height 11
type input "*"
click at [199, 162] on button "Iesniegt" at bounding box center [211, 168] width 50 height 12
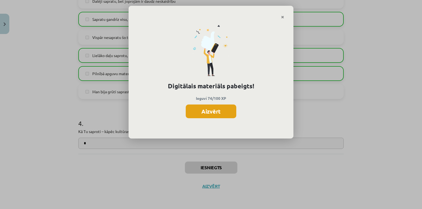
click at [209, 115] on button "Aizvērt" at bounding box center [211, 112] width 51 height 14
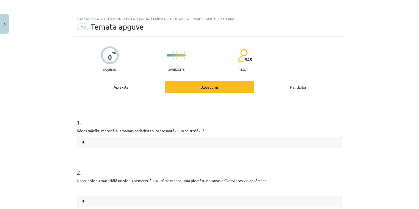
scroll to position [0, 0]
click at [7, 18] on button "Close" at bounding box center [4, 24] width 9 height 20
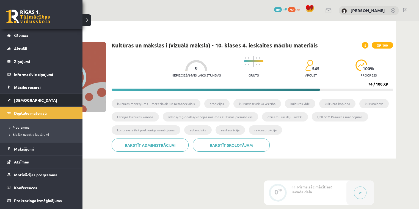
click at [26, 96] on link "[DEMOGRAPHIC_DATA]" at bounding box center [41, 100] width 68 height 13
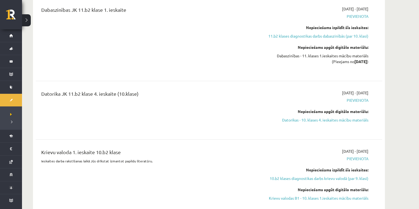
scroll to position [1172, 0]
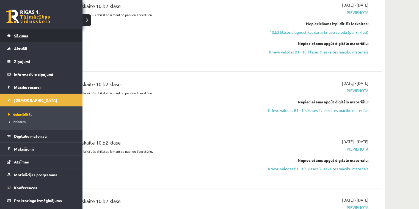
click at [14, 33] on link "Sākums" at bounding box center [41, 35] width 68 height 13
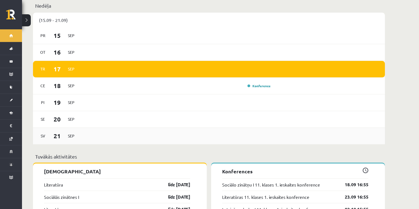
scroll to position [366, 0]
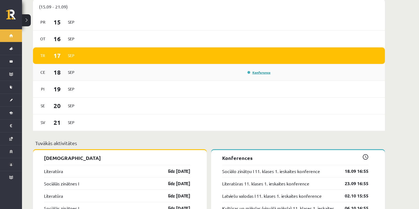
click at [258, 70] on link "Konference" at bounding box center [258, 72] width 23 height 4
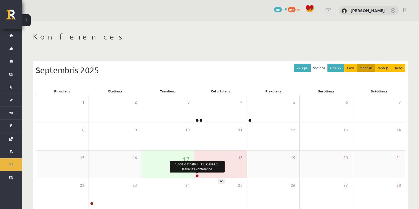
click at [198, 176] on link at bounding box center [196, 175] width 3 height 3
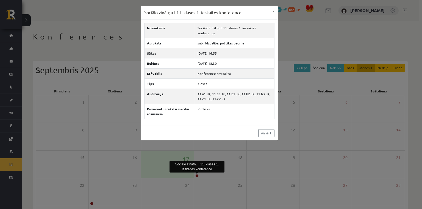
click at [105, 57] on div "Sociālo zinātņu I 11. klases 1. ieskaites konference × Nosaukums Sociālo zinātņ…" at bounding box center [211, 104] width 422 height 209
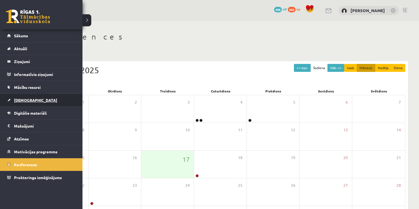
click at [12, 104] on link "[DEMOGRAPHIC_DATA]" at bounding box center [41, 100] width 68 height 13
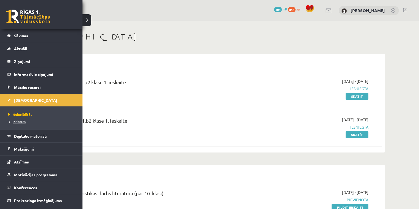
click at [14, 124] on link "Izlabotās" at bounding box center [42, 121] width 70 height 5
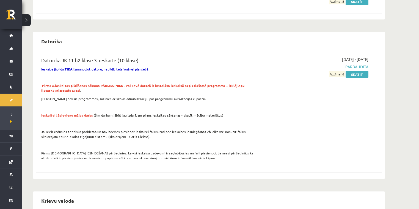
scroll to position [146, 0]
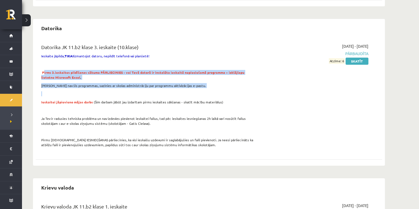
drag, startPoint x: 52, startPoint y: 75, endPoint x: 152, endPoint y: 93, distance: 101.2
click at [148, 92] on div "Datorika JK 11.b2 klase 3. ieskaite (10.klase) Ieskaite jāpilda, TIKAI izmantoj…" at bounding box center [148, 96] width 223 height 107
click at [223, 91] on p at bounding box center [148, 93] width 215 height 5
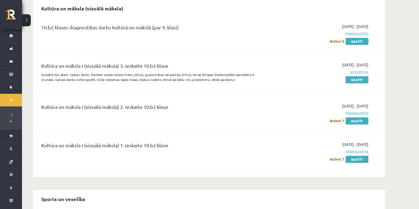
scroll to position [439, 0]
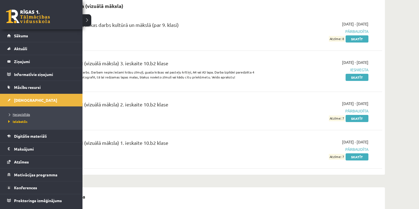
click at [20, 113] on span "Neizpildītās" at bounding box center [18, 114] width 23 height 4
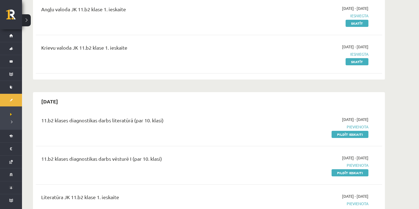
scroll to position [146, 0]
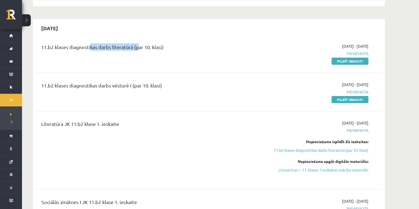
drag, startPoint x: 137, startPoint y: 48, endPoint x: 89, endPoint y: 45, distance: 47.9
click at [89, 45] on div "11.b2 klases diagnostikas darbs literatūrā (par 10. klasi)" at bounding box center [148, 48] width 215 height 10
click at [111, 58] on div "11.b2 klases diagnostikas darbs literatūrā (par 10. klasi)" at bounding box center [148, 53] width 223 height 21
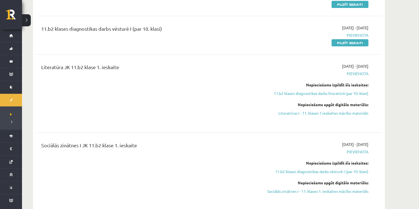
scroll to position [220, 0]
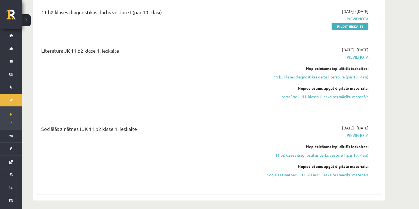
drag, startPoint x: 63, startPoint y: 54, endPoint x: 43, endPoint y: 59, distance: 21.1
drag, startPoint x: 125, startPoint y: 146, endPoint x: 48, endPoint y: 138, distance: 77.3
click at [49, 138] on div "Sociālās zinātnes I JK 11.b2 klase 1. ieskaite" at bounding box center [148, 155] width 223 height 60
click at [107, 144] on div "Sociālās zinātnes I JK 11.b2 klase 1. ieskaite" at bounding box center [148, 155] width 223 height 60
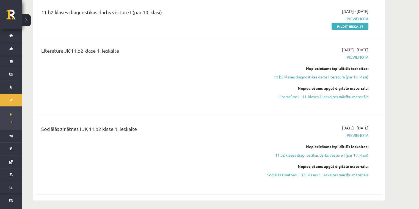
click at [141, 127] on div "Sociālās zinātnes I JK 11.b2 klase 1. ieskaite" at bounding box center [148, 130] width 215 height 10
drag, startPoint x: 44, startPoint y: 60, endPoint x: 113, endPoint y: 93, distance: 75.9
click at [118, 96] on div "Literatūra JK 11.b2 klase 1. ieskaite" at bounding box center [148, 77] width 223 height 60
click at [112, 92] on div "Literatūra JK 11.b2 klase 1. ieskaite" at bounding box center [148, 77] width 223 height 60
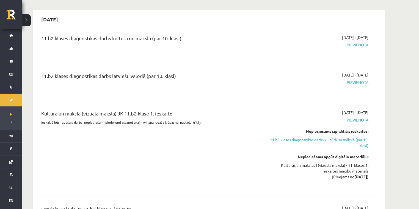
scroll to position [439, 0]
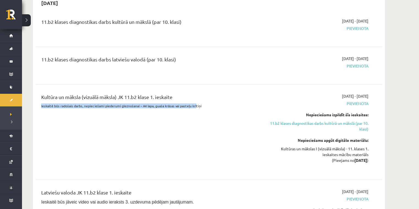
drag, startPoint x: 40, startPoint y: 106, endPoint x: 194, endPoint y: 111, distance: 154.2
click at [193, 112] on div "Kultūra un māksla (vizuālā māksla) JK 11.b2 klase 1. ieskaite Ieskaitē būs rado…" at bounding box center [148, 132] width 223 height 78
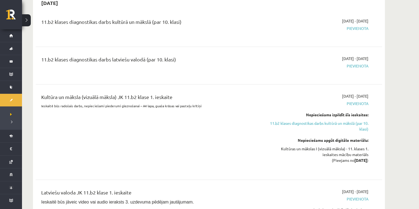
click at [194, 107] on p "Ieskaitē būs radošais darbs, nepieciešami piederumi gleznošanai – A4 lapa, guaš…" at bounding box center [148, 106] width 215 height 5
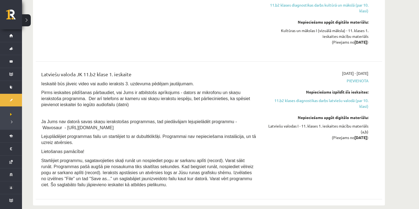
scroll to position [586, 0]
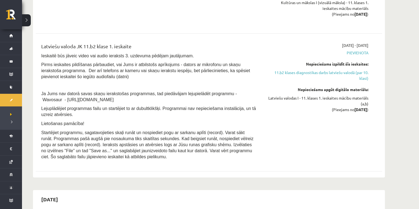
drag, startPoint x: 43, startPoint y: 59, endPoint x: 152, endPoint y: 155, distance: 145.4
click at [152, 155] on div "Latviešu valoda JK 11.b2 klase 1. ieskaite Ieskaitē būs jāveic video vai audio …" at bounding box center [148, 103] width 223 height 120
click at [152, 155] on p "Startējiet programmu, sagatavojieties skaļi runāt un nospiediet pogu ar sarkanu…" at bounding box center [148, 145] width 215 height 30
drag, startPoint x: 48, startPoint y: 58, endPoint x: 148, endPoint y: 156, distance: 140.6
click at [148, 156] on div "Latviešu valoda JK 11.b2 klase 1. ieskaite Ieskaitē būs jāveic video vai audio …" at bounding box center [148, 103] width 223 height 120
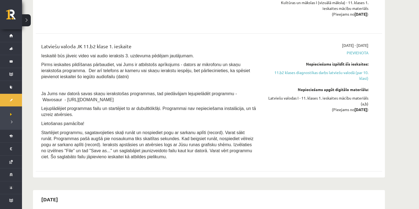
click at [148, 156] on p "Startējiet programmu, sagatavojieties skaļi runāt un nospiediet pogu ar sarkanu…" at bounding box center [148, 145] width 215 height 30
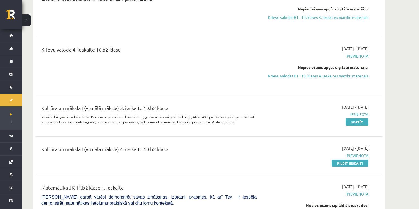
scroll to position [1391, 0]
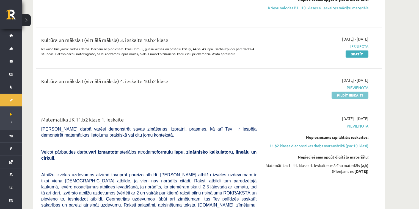
click at [339, 96] on link "Pildīt ieskaiti" at bounding box center [349, 95] width 37 height 7
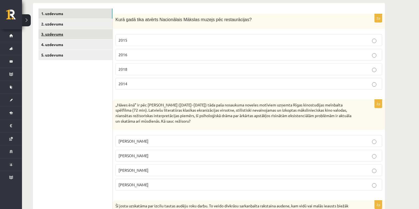
scroll to position [73, 0]
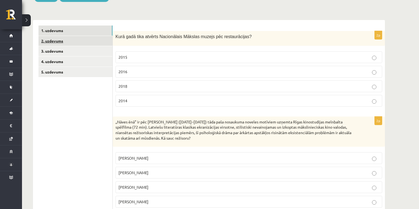
click at [73, 42] on link "2. uzdevums" at bounding box center [75, 41] width 74 height 10
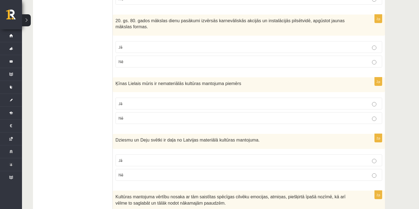
scroll to position [0, 0]
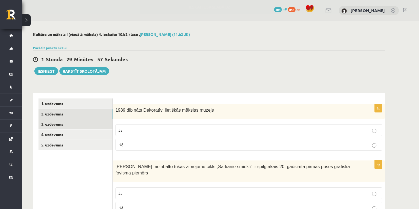
click at [79, 120] on link "3. uzdevums" at bounding box center [75, 124] width 74 height 10
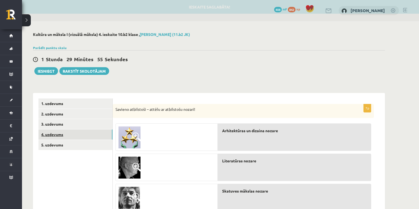
click at [76, 134] on link "4. uzdevums" at bounding box center [75, 135] width 74 height 10
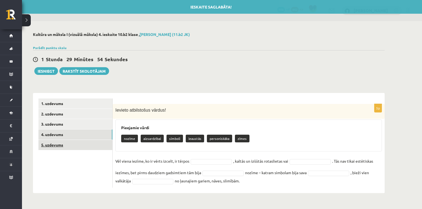
click at [75, 145] on link "5. uzdevums" at bounding box center [75, 145] width 74 height 10
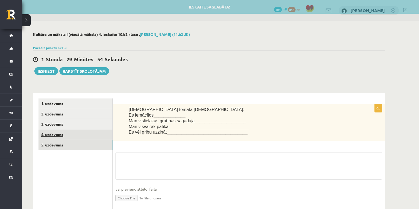
click at [80, 134] on link "4. uzdevums" at bounding box center [75, 135] width 74 height 10
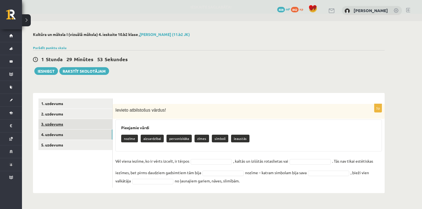
click at [79, 122] on link "3. uzdevums" at bounding box center [75, 124] width 74 height 10
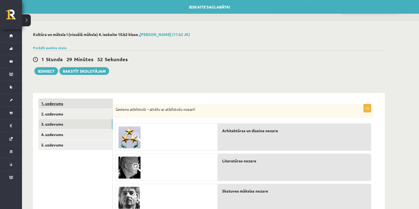
click at [79, 104] on link "1. uzdevums" at bounding box center [75, 104] width 74 height 10
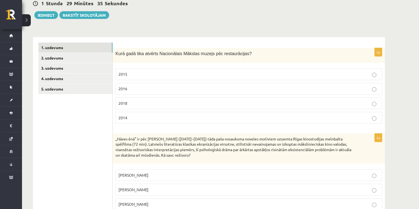
scroll to position [73, 0]
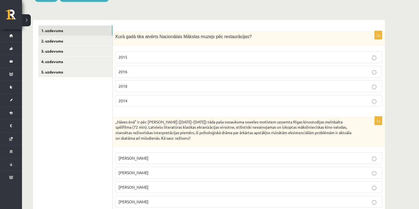
click at [158, 101] on p "2014" at bounding box center [248, 101] width 260 height 6
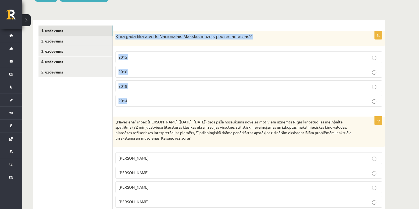
drag, startPoint x: 116, startPoint y: 36, endPoint x: 174, endPoint y: 97, distance: 83.9
click at [174, 97] on div "2p Kurā gadā tika atvērts Nacionālais Mākslas muzejs pēc restaurācijas? 2015 20…" at bounding box center [249, 71] width 272 height 80
copy div "Kurā gadā tika atvērts Nacionālais Mākslas muzejs pēc restaurācijas? 2015 2016 …"
click at [182, 37] on span "Kurā gadā tika atvērts Nacionālais Mākslas muzejs pēc restaurācijas?" at bounding box center [183, 36] width 136 height 5
click at [182, 42] on div "Kurā gadā tika atvērts Nacionālais Mākslas muzejs pēc restaurācijas?" at bounding box center [249, 38] width 272 height 15
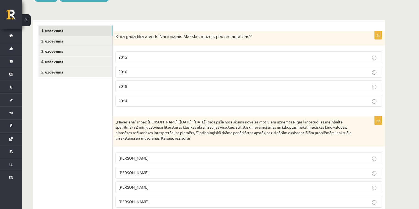
click at [183, 55] on p "2015" at bounding box center [248, 57] width 260 height 6
click at [141, 68] on label "2016" at bounding box center [248, 72] width 266 height 12
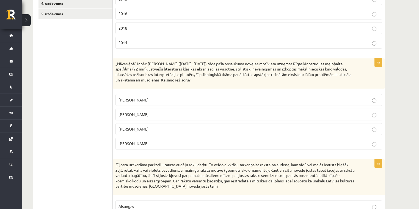
scroll to position [146, 0]
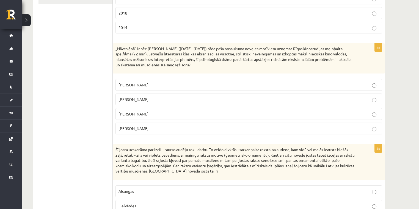
click at [157, 126] on p "Gunārs Piesis" at bounding box center [248, 129] width 260 height 6
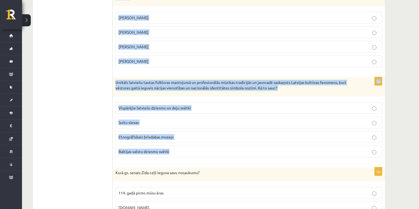
scroll to position [1257, 0]
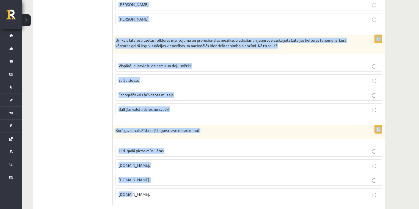
drag, startPoint x: 114, startPoint y: 74, endPoint x: 164, endPoint y: 176, distance: 113.1
copy form "Šī josta uzskatāma par izcilu tautas audēju roku darbu. To veido divkrāsu sarka…"
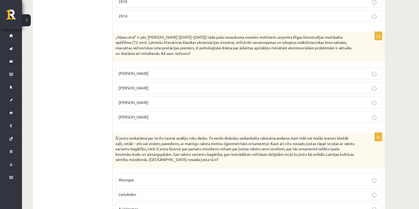
scroll to position [231, 0]
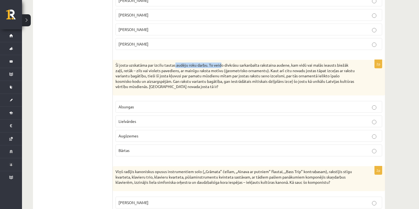
drag, startPoint x: 175, startPoint y: 64, endPoint x: 219, endPoint y: 68, distance: 43.9
click at [222, 66] on p "Šī josta uzskatāma par izcilu tautas audēju roku darbu. To veido divkrāsu sarka…" at bounding box center [234, 76] width 239 height 27
click at [194, 72] on p "Šī josta uzskatāma par izcilu tautas audēju roku darbu. To veido divkrāsu sarka…" at bounding box center [234, 76] width 239 height 27
click at [155, 93] on div "Šī josta uzskatāma par izcilu tautas audēju roku darbu. To veido divkrāsu sarka…" at bounding box center [249, 78] width 272 height 36
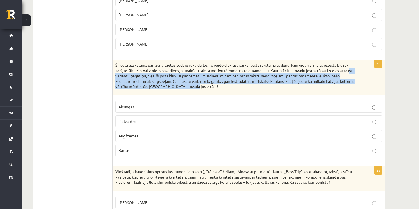
drag, startPoint x: 120, startPoint y: 77, endPoint x: 360, endPoint y: 87, distance: 240.2
click at [360, 87] on div "Šī josta uzskatāma par izcilu tautas audēju roku darbu. To veido divkrāsu sarka…" at bounding box center [249, 78] width 272 height 36
click at [355, 86] on div "Šī josta uzskatāma par izcilu tautas audēju roku darbu. To veido divkrāsu sarka…" at bounding box center [249, 78] width 272 height 36
click at [201, 87] on p "Šī josta uzskatāma par izcilu tautas audēju roku darbu. To veido divkrāsu sarka…" at bounding box center [234, 76] width 239 height 27
click at [177, 87] on p "Šī josta uzskatāma par izcilu tautas audēju roku darbu. To veido divkrāsu sarka…" at bounding box center [234, 76] width 239 height 27
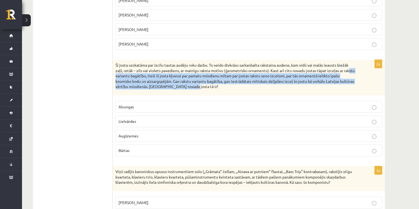
click at [211, 90] on div "Šī josta uzskatāma par izcilu tautas audēju roku darbu. To veido divkrāsu sarka…" at bounding box center [249, 78] width 272 height 36
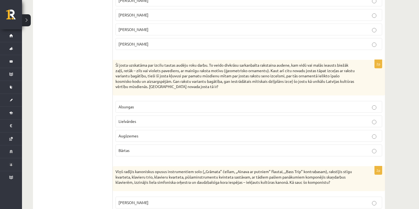
click at [149, 109] on label "Alsungas" at bounding box center [248, 107] width 266 height 12
click at [122, 120] on span "Lielvārdes" at bounding box center [127, 121] width 18 height 5
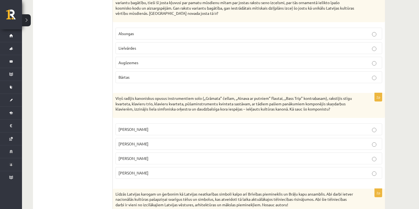
scroll to position [378, 0]
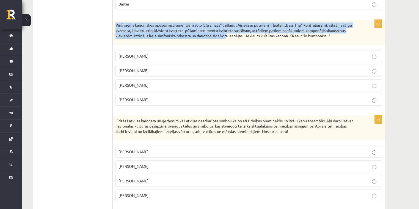
drag, startPoint x: 115, startPoint y: 24, endPoint x: 216, endPoint y: 30, distance: 100.4
click at [226, 36] on div "Viņš radījis kanoniskus opusus instrumentiem solo („Grāmata” čellam, „Ainava ar…" at bounding box center [249, 32] width 272 height 25
click at [204, 27] on p "Viņš radījis kanoniskus opusus instrumentiem solo („Grāmata” čellam, „Ainava ar…" at bounding box center [234, 31] width 239 height 16
click at [204, 26] on p "Viņš radījis kanoniskus opusus instrumentiem solo („Grāmata” čellam, „Ainava ar…" at bounding box center [234, 31] width 239 height 16
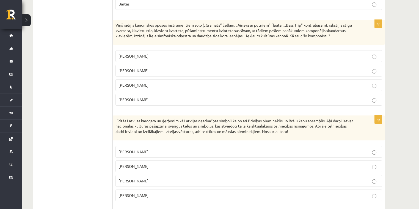
click at [198, 56] on p "Pēteris Vasks" at bounding box center [248, 56] width 260 height 6
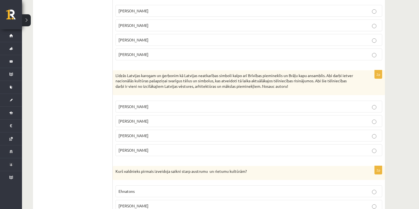
scroll to position [451, 0]
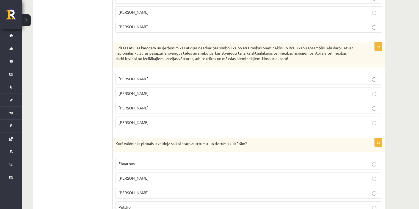
click at [164, 105] on p "Gunārs Birkerts" at bounding box center [248, 108] width 260 height 6
click at [141, 73] on label "Kārlis Zāle" at bounding box center [248, 79] width 266 height 12
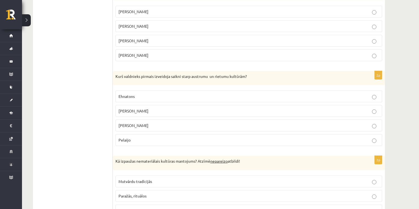
scroll to position [524, 0]
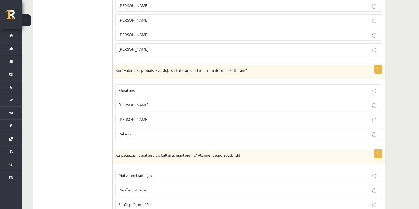
click at [131, 102] on span "Aleksandrs Lielais" at bounding box center [133, 104] width 30 height 5
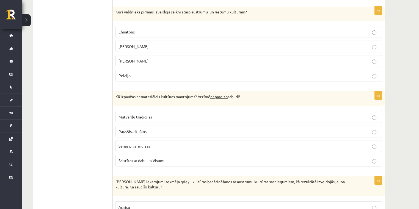
scroll to position [597, 0]
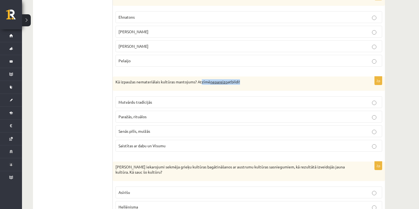
drag, startPoint x: 202, startPoint y: 79, endPoint x: 294, endPoint y: 70, distance: 91.9
click at [293, 70] on form "2p Kurā gadā tika atvērts Nacionālais Mākslas muzejs pēc restaurācijas? 2015 20…" at bounding box center [248, 182] width 261 height 1363
click at [263, 77] on div "Kā izpaužas nemateriālais kultūras mantojums? Atzīmē nepareizo atbildi!" at bounding box center [249, 84] width 272 height 14
click at [155, 143] on span "Saistītas ar dabu un Visumu" at bounding box center [141, 145] width 47 height 5
click at [159, 129] on p "Senās pilīs, muižās" at bounding box center [248, 132] width 260 height 6
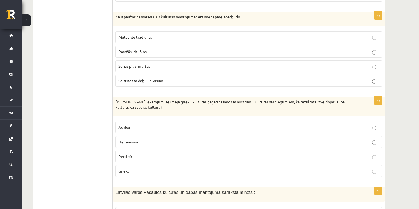
scroll to position [670, 0]
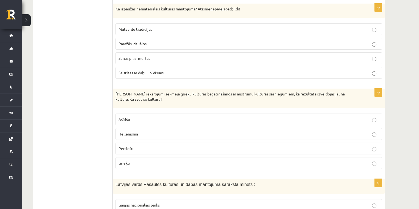
click at [128, 132] on span "Hellēnisma" at bounding box center [128, 134] width 20 height 5
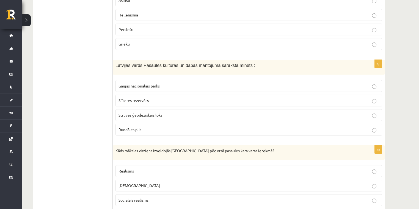
scroll to position [817, 0]
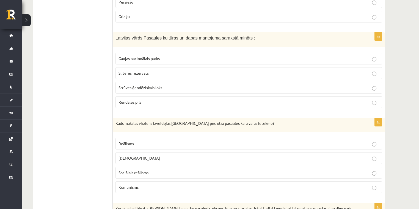
click at [144, 85] on span "Strūves ģeodēziskais loks" at bounding box center [140, 87] width 44 height 5
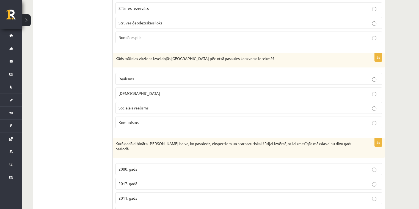
scroll to position [890, 0]
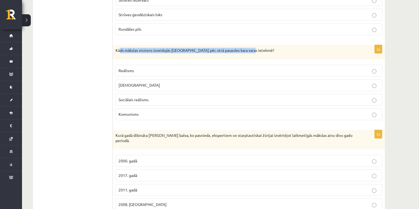
drag, startPoint x: 122, startPoint y: 46, endPoint x: 262, endPoint y: 49, distance: 140.1
click at [262, 49] on div "Kāds mākslas virziens izveidojās Latvijā pēc otrā pasaules kara varas ietekmē?" at bounding box center [249, 52] width 272 height 14
click at [261, 48] on p "Kāds mākslas virziens izveidojās Latvijā pēc otrā pasaules kara varas ietekmē?" at bounding box center [234, 50] width 239 height 5
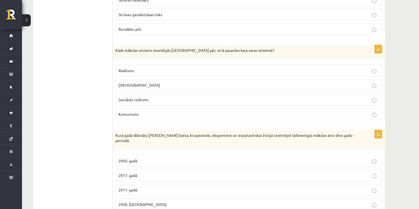
click at [164, 112] on p "Komunisms" at bounding box center [248, 115] width 260 height 6
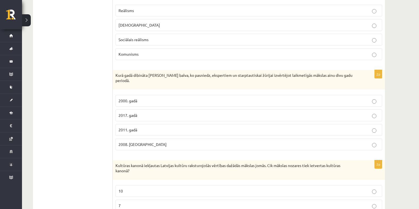
scroll to position [963, 0]
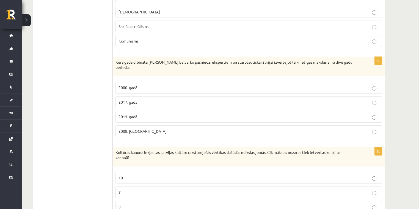
click at [134, 114] on p "2011. gadā" at bounding box center [248, 117] width 260 height 6
click at [137, 129] on span "2008. Gadā" at bounding box center [142, 131] width 48 height 5
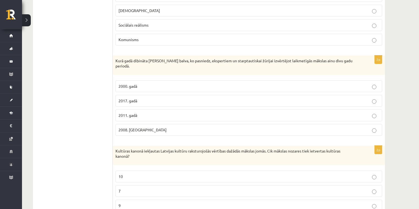
scroll to position [1037, 0]
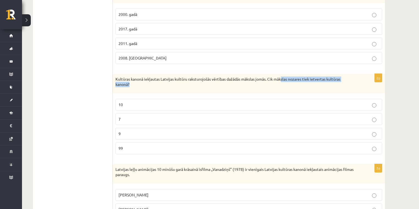
drag, startPoint x: 286, startPoint y: 67, endPoint x: 349, endPoint y: 73, distance: 63.7
click at [349, 77] on p "Kultūras kanonā iekļautas Latvijas kultūru raksturojošās vērtības dažādās māksl…" at bounding box center [234, 82] width 239 height 11
click at [174, 80] on div "Kultūras kanonā iekļautas Latvijas kultūru raksturojošās vērtības dažādās māksl…" at bounding box center [249, 84] width 272 height 20
click at [156, 113] on label "7" at bounding box center [248, 119] width 266 height 12
click at [127, 102] on p "10" at bounding box center [248, 105] width 260 height 6
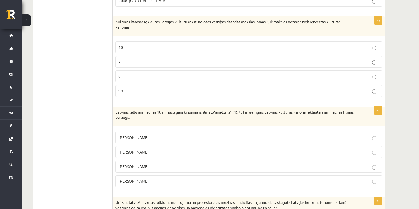
scroll to position [1110, 0]
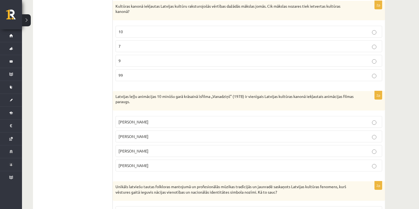
drag, startPoint x: 146, startPoint y: 125, endPoint x: 140, endPoint y: 51, distance: 74.4
click at [146, 134] on p "Gunārs Cīlītis" at bounding box center [248, 137] width 260 height 6
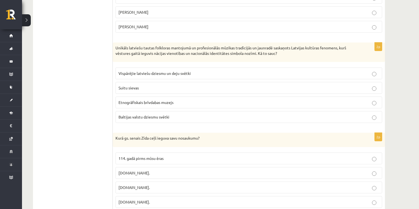
scroll to position [1257, 0]
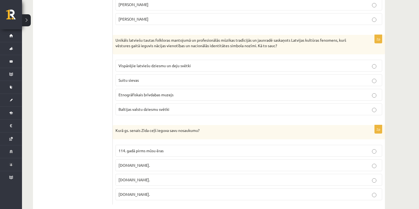
click at [134, 63] on span "Vispārējie latviešu dziesmu un deju svētki" at bounding box center [154, 65] width 72 height 5
click at [135, 177] on p "7.gs." at bounding box center [248, 180] width 260 height 6
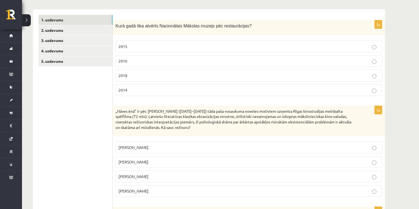
scroll to position [0, 0]
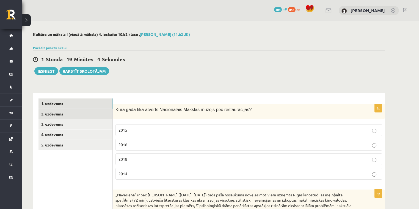
click at [76, 116] on link "2. uzdevums" at bounding box center [75, 114] width 74 height 10
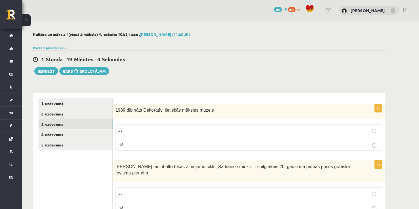
click at [85, 126] on link "3. uzdevums" at bounding box center [75, 124] width 74 height 10
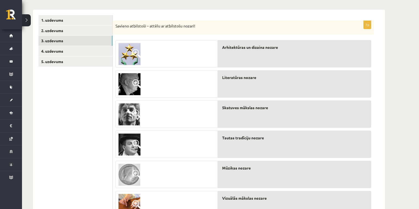
scroll to position [69, 0]
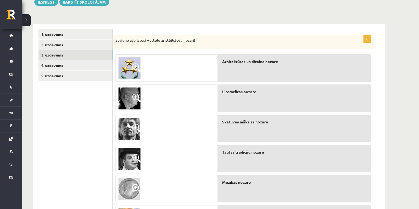
click at [137, 64] on span at bounding box center [136, 67] width 9 height 9
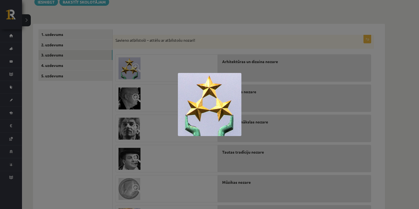
drag, startPoint x: 136, startPoint y: 63, endPoint x: 133, endPoint y: 64, distance: 2.8
click at [135, 64] on div at bounding box center [209, 104] width 419 height 209
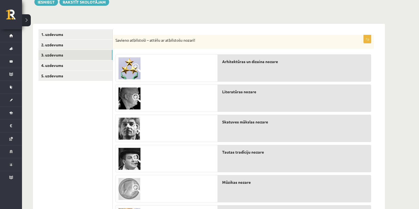
click at [135, 68] on span at bounding box center [136, 67] width 9 height 9
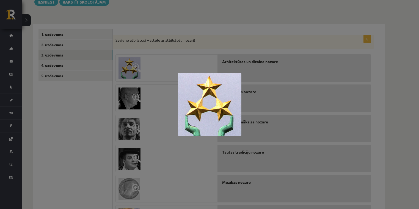
click at [221, 71] on div at bounding box center [209, 104] width 419 height 209
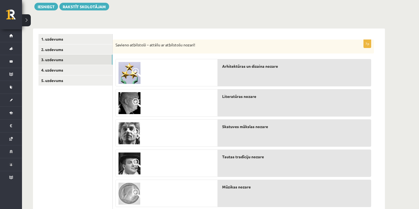
scroll to position [73, 0]
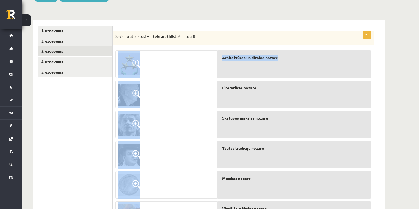
drag, startPoint x: 279, startPoint y: 38, endPoint x: 275, endPoint y: 50, distance: 12.3
click at [277, 48] on div "7p Savieno atbilstoši – attēlu ar atbilstošu nozari! Arhitektūras un dizaina no…" at bounding box center [243, 146] width 261 height 231
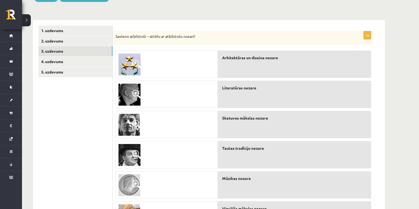
click at [270, 65] on div "Arhitektūras un dizaina nozare" at bounding box center [294, 64] width 153 height 27
click at [133, 87] on img at bounding box center [129, 95] width 22 height 22
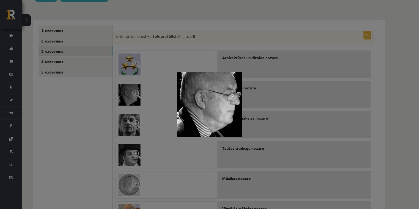
click at [135, 88] on div at bounding box center [209, 104] width 419 height 209
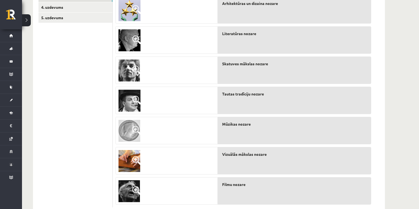
scroll to position [142, 0]
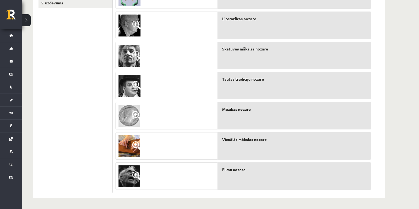
click at [130, 121] on img at bounding box center [129, 116] width 22 height 22
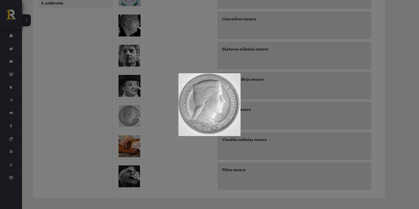
click at [148, 119] on div at bounding box center [209, 104] width 419 height 209
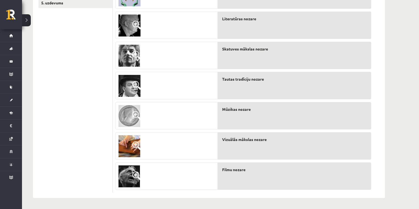
click at [126, 108] on img at bounding box center [129, 116] width 22 height 22
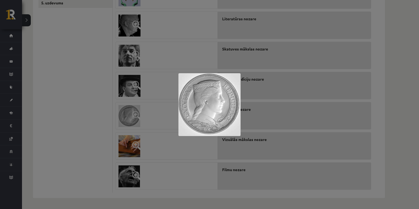
click at [137, 112] on div at bounding box center [209, 104] width 419 height 209
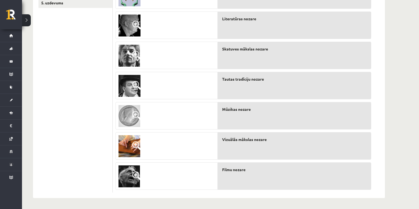
click at [130, 139] on img at bounding box center [129, 146] width 22 height 22
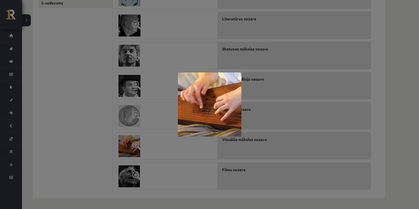
click at [131, 139] on div at bounding box center [209, 104] width 419 height 209
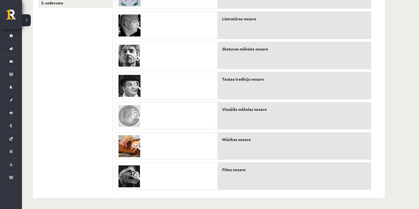
click at [136, 107] on img at bounding box center [129, 116] width 22 height 22
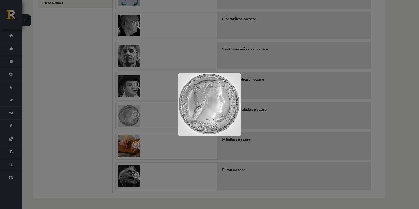
click at [156, 110] on div at bounding box center [209, 104] width 419 height 209
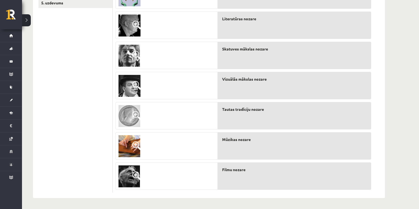
click at [131, 75] on link at bounding box center [129, 85] width 27 height 27
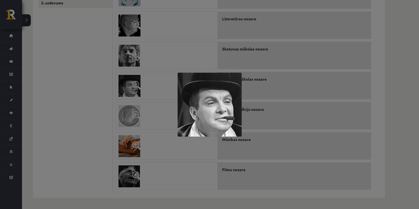
click at [118, 81] on div at bounding box center [209, 104] width 419 height 209
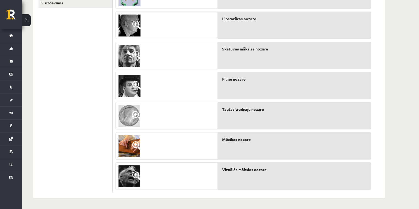
click at [135, 53] on span at bounding box center [136, 55] width 9 height 9
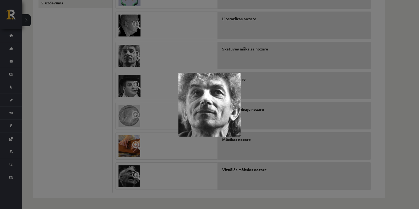
click at [118, 57] on div at bounding box center [209, 104] width 419 height 209
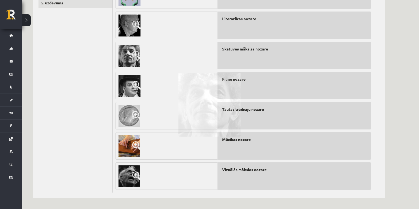
click at [129, 36] on img at bounding box center [129, 26] width 22 height 22
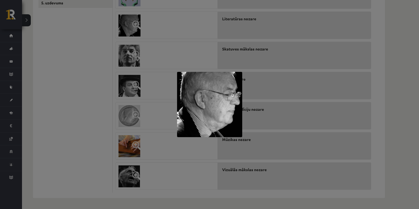
click at [129, 37] on div at bounding box center [209, 104] width 419 height 209
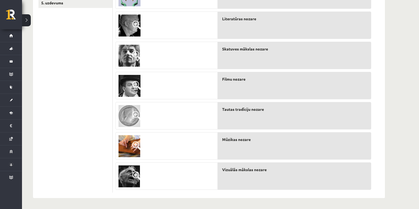
click at [124, 30] on img at bounding box center [129, 26] width 22 height 22
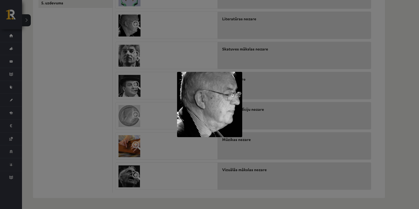
click at [99, 40] on div at bounding box center [209, 104] width 419 height 209
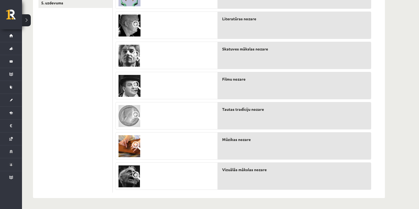
click at [132, 92] on img at bounding box center [129, 86] width 22 height 22
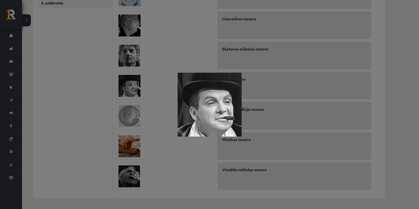
click at [118, 161] on div at bounding box center [209, 104] width 419 height 209
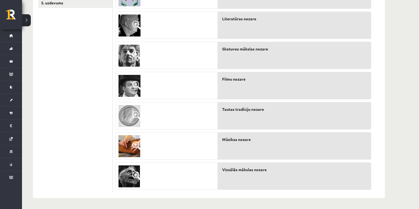
click at [132, 176] on span at bounding box center [136, 176] width 9 height 9
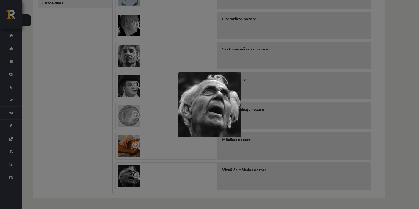
drag, startPoint x: 88, startPoint y: 72, endPoint x: 80, endPoint y: 71, distance: 8.0
click at [80, 71] on div at bounding box center [209, 104] width 419 height 209
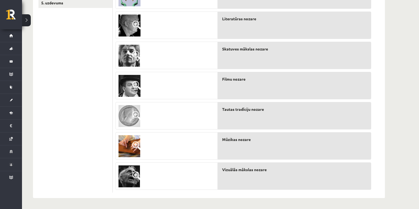
drag, startPoint x: 130, startPoint y: 179, endPoint x: 133, endPoint y: 176, distance: 4.7
click at [130, 179] on img at bounding box center [128, 177] width 21 height 22
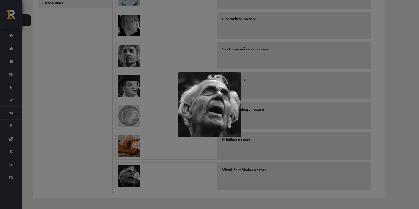
click at [76, 105] on div at bounding box center [209, 104] width 419 height 209
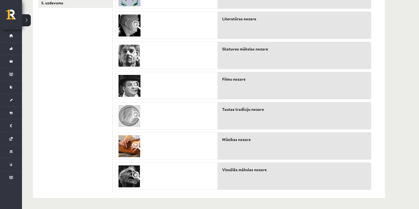
click at [137, 54] on span at bounding box center [136, 55] width 9 height 9
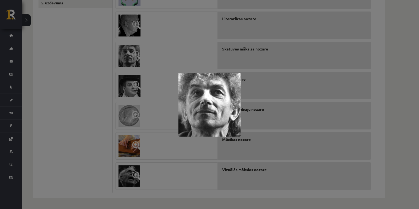
click at [114, 63] on div at bounding box center [209, 104] width 419 height 209
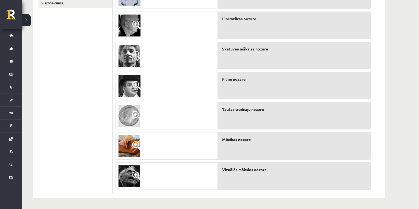
click at [142, 21] on link at bounding box center [129, 25] width 27 height 27
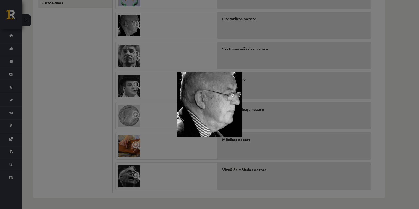
click at [97, 104] on div at bounding box center [209, 104] width 419 height 209
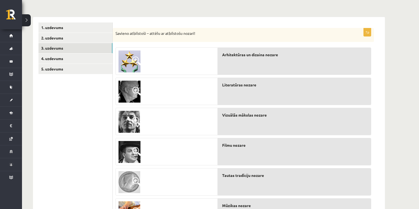
scroll to position [69, 0]
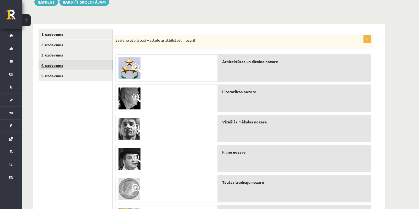
click at [71, 66] on link "4. uzdevums" at bounding box center [75, 65] width 74 height 10
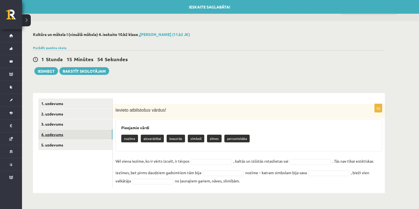
scroll to position [0, 0]
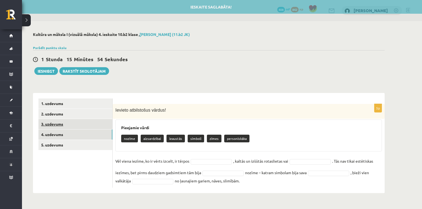
click at [76, 128] on link "3. uzdevums" at bounding box center [75, 124] width 74 height 10
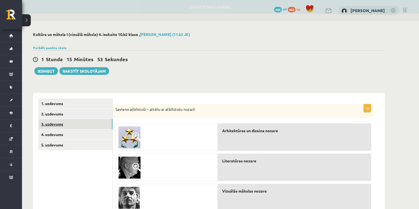
scroll to position [73, 0]
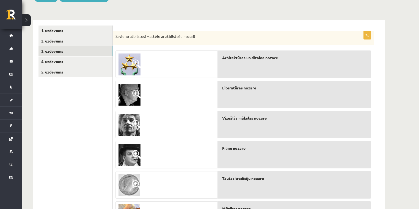
click at [133, 156] on span at bounding box center [136, 154] width 9 height 9
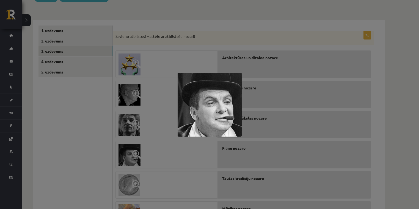
click at [84, 126] on div at bounding box center [209, 104] width 419 height 209
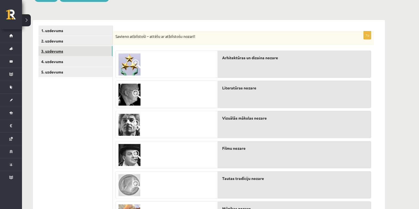
click at [73, 56] on link "3. uzdevums" at bounding box center [75, 51] width 74 height 10
click at [73, 58] on link "4. uzdevums" at bounding box center [75, 62] width 74 height 10
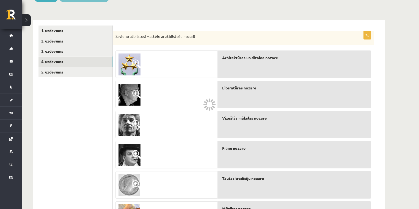
scroll to position [0, 0]
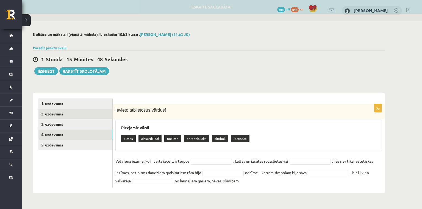
click at [83, 112] on link "2. uzdevums" at bounding box center [75, 114] width 74 height 10
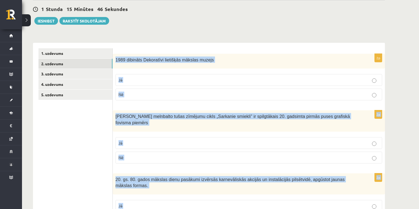
scroll to position [146, 0]
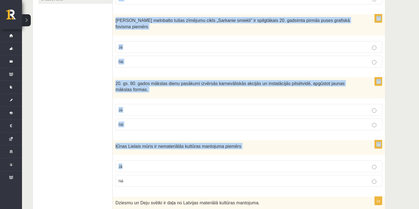
drag, startPoint x: 115, startPoint y: 108, endPoint x: 164, endPoint y: 144, distance: 61.2
click at [164, 158] on fieldset "Jā Nē" at bounding box center [248, 173] width 266 height 31
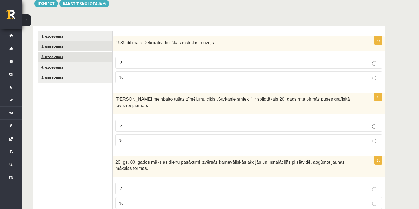
scroll to position [0, 0]
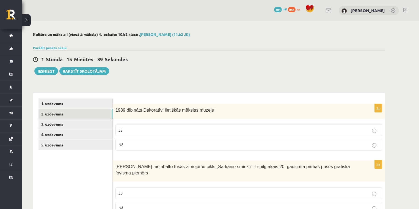
click at [132, 130] on p "Jā" at bounding box center [248, 130] width 260 height 6
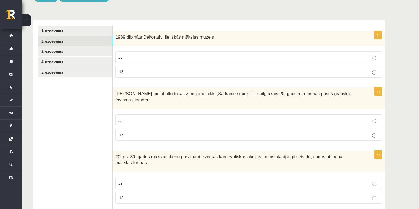
drag, startPoint x: 155, startPoint y: 109, endPoint x: 153, endPoint y: 107, distance: 2.9
click at [153, 112] on fieldset "Jā Nē" at bounding box center [248, 127] width 266 height 31
click at [155, 118] on label "Jā" at bounding box center [248, 121] width 266 height 12
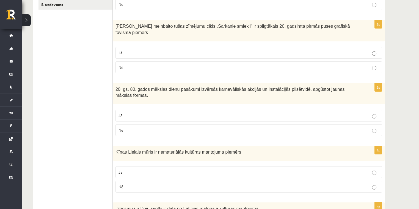
scroll to position [146, 0]
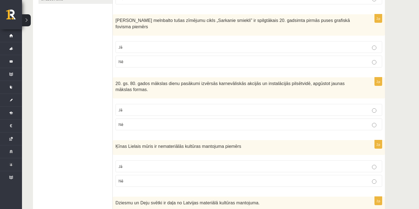
click at [164, 175] on label "Nē" at bounding box center [248, 181] width 266 height 12
click at [152, 107] on p "Jā" at bounding box center [248, 110] width 260 height 6
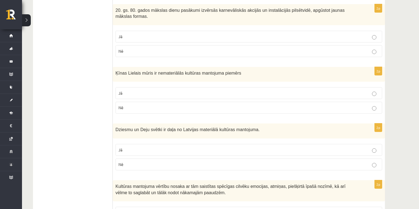
click at [147, 147] on p "Jā" at bounding box center [248, 150] width 260 height 6
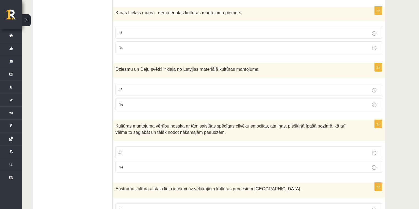
scroll to position [293, 0]
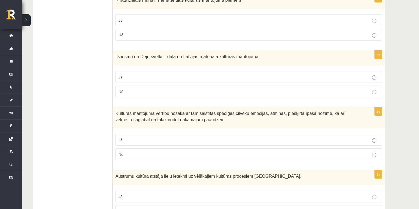
click at [153, 134] on label "Jā" at bounding box center [248, 140] width 266 height 12
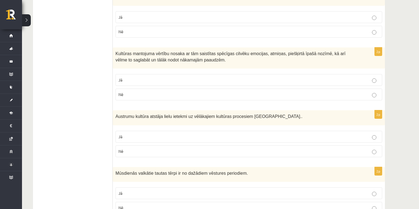
scroll to position [366, 0]
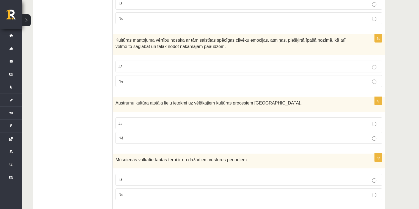
click at [149, 132] on label "Nē" at bounding box center [248, 138] width 266 height 12
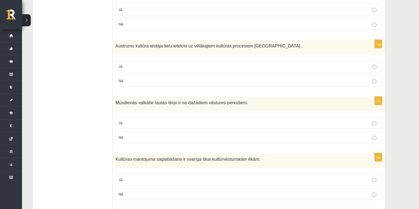
scroll to position [439, 0]
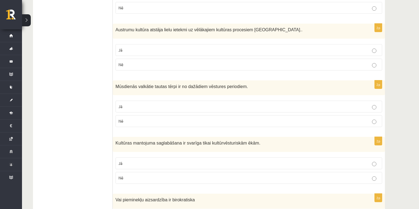
click at [186, 101] on label "Jā" at bounding box center [248, 107] width 266 height 12
click at [219, 175] on p "Nē" at bounding box center [248, 178] width 260 height 6
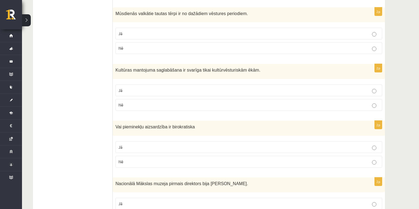
click at [203, 159] on p "Nē" at bounding box center [248, 162] width 260 height 6
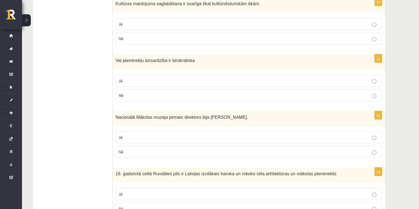
scroll to position [586, 0]
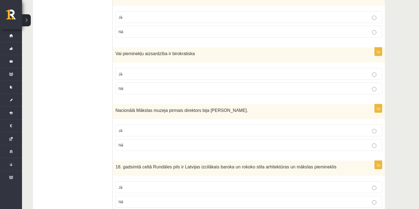
click at [147, 68] on label "Jā" at bounding box center [248, 74] width 266 height 12
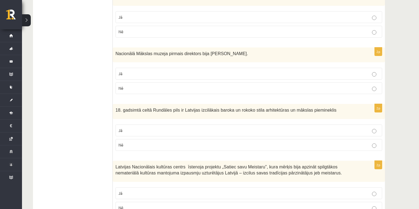
scroll to position [659, 0]
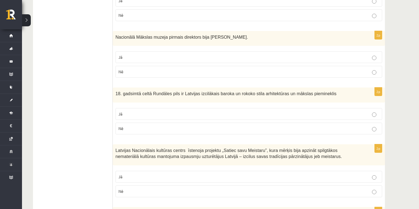
click at [178, 51] on label "Jā" at bounding box center [248, 57] width 266 height 12
click at [196, 108] on label "Jā" at bounding box center [248, 114] width 266 height 12
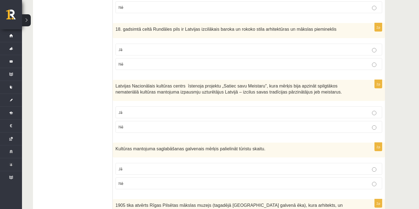
scroll to position [732, 0]
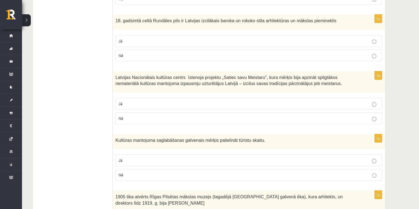
click at [116, 71] on div "Latvijas Nacionālais kultūras centrs īstenoja projektu „Satiec savu Meistaru”, …" at bounding box center [249, 81] width 272 height 21
click at [117, 75] on span "Latvijas Nacionālais kultūras centrs īstenoja projektu „Satiec savu Meistaru”, …" at bounding box center [228, 80] width 226 height 11
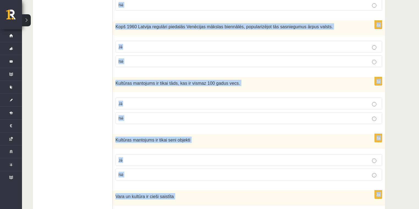
scroll to position [1054, 0]
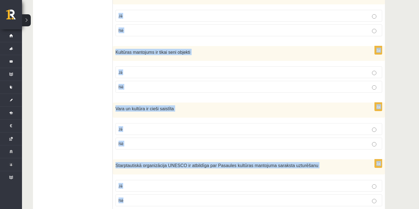
drag, startPoint x: 115, startPoint y: 60, endPoint x: 179, endPoint y: 191, distance: 145.3
copy form "Latvijas Nacionālais kultūras centrs īstenoja projektu „Satiec savu Meistaru”, …"
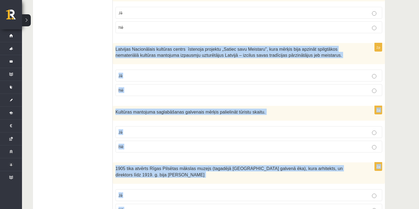
scroll to position [687, 0]
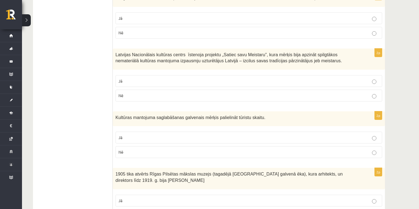
scroll to position [761, 0]
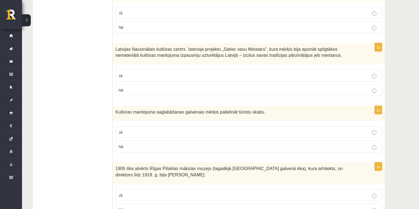
click at [149, 73] on p "Jā" at bounding box center [248, 76] width 260 height 6
click at [131, 144] on p "Nē" at bounding box center [248, 147] width 260 height 6
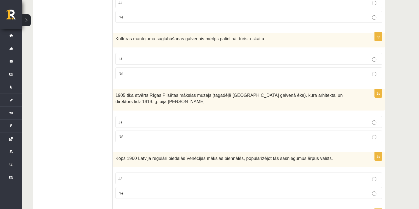
drag, startPoint x: 158, startPoint y: 108, endPoint x: 163, endPoint y: 112, distance: 6.4
click at [159, 119] on p "Jā" at bounding box center [248, 122] width 260 height 6
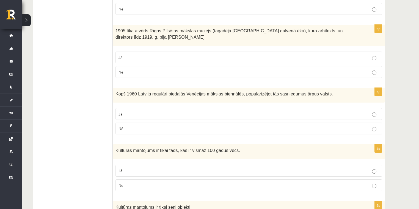
scroll to position [907, 0]
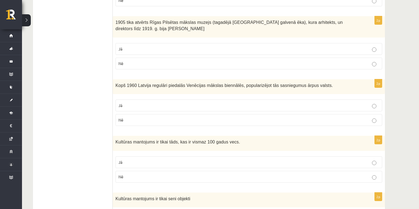
drag, startPoint x: 173, startPoint y: 92, endPoint x: 137, endPoint y: 53, distance: 52.7
click at [173, 100] on label "Jā" at bounding box center [248, 106] width 266 height 12
click at [172, 174] on p "Nē" at bounding box center [248, 177] width 260 height 6
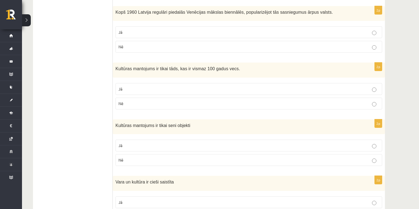
drag, startPoint x: 162, startPoint y: 151, endPoint x: 158, endPoint y: 131, distance: 21.1
click at [162, 151] on div "2p Kultūras mantojums ir tikai seni objekti Jā Nē" at bounding box center [249, 144] width 272 height 51
click at [157, 157] on p "Nē" at bounding box center [248, 160] width 260 height 6
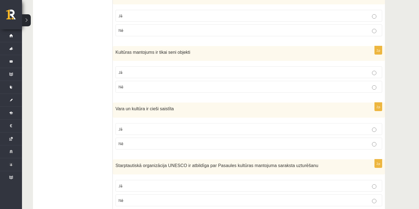
click at [138, 126] on p "Jā" at bounding box center [248, 129] width 260 height 6
click at [149, 183] on p "Jā" at bounding box center [248, 186] width 260 height 6
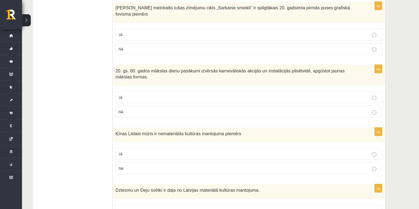
scroll to position [0, 0]
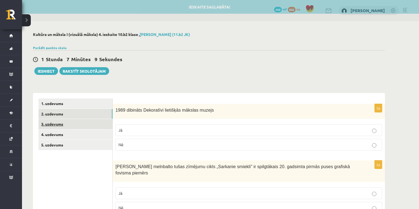
click at [84, 127] on link "3. uzdevums" at bounding box center [75, 124] width 74 height 10
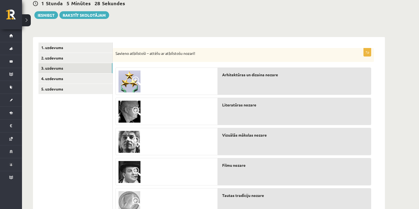
scroll to position [73, 0]
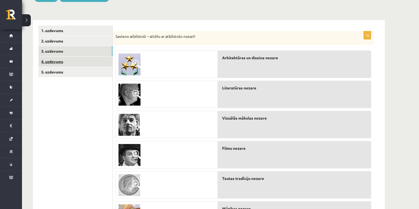
click at [68, 57] on link "4. uzdevums" at bounding box center [75, 62] width 74 height 10
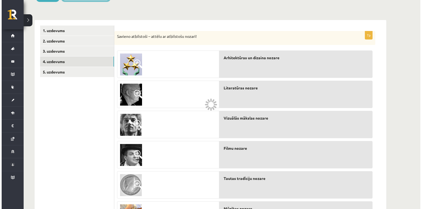
scroll to position [0, 0]
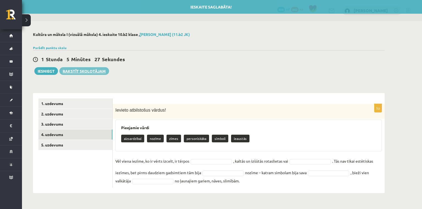
click at [72, 68] on link "Rakstīt skolotājam" at bounding box center [84, 71] width 50 height 8
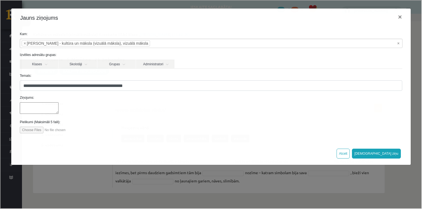
click at [123, 173] on div "**********" at bounding box center [210, 104] width 421 height 208
select select
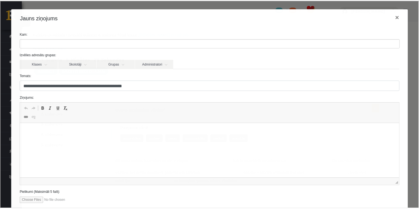
scroll to position [34, 0]
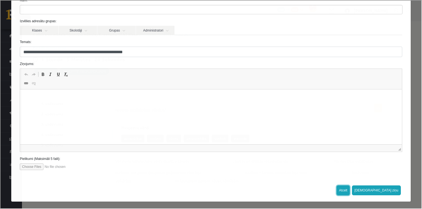
click at [349, 190] on button "Atcelt" at bounding box center [342, 190] width 13 height 10
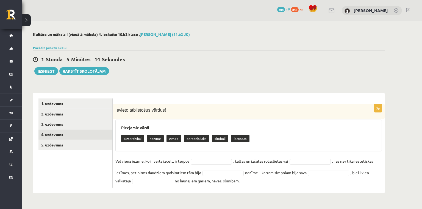
drag, startPoint x: 224, startPoint y: 143, endPoint x: 218, endPoint y: 141, distance: 5.7
click at [221, 143] on div "aizsardzībai nozīme zīmes personiskāka simboli ieaustās" at bounding box center [248, 139] width 255 height 13
drag, startPoint x: 214, startPoint y: 136, endPoint x: 211, endPoint y: 155, distance: 18.7
click at [211, 150] on div "Pieejamie vārdi aizsardzībai nozīme zīmes personiskāka simboli ieaustās" at bounding box center [248, 136] width 266 height 32
click at [298, 165] on fieldset "Vēl viena iezīme, ko ir vērts izcelt, ir tērpos simboli ******* , kaltās un izš…" at bounding box center [248, 171] width 266 height 28
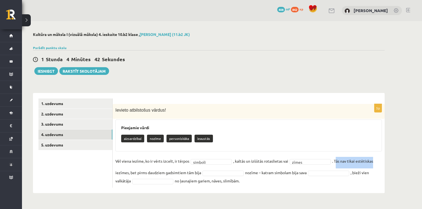
drag, startPoint x: 349, startPoint y: 159, endPoint x: 375, endPoint y: 160, distance: 26.1
click at [375, 160] on fieldset "Vēl viena iezīme, ko ir vērts izcelt, ir tērpos simboli ******* , kaltās un izš…" at bounding box center [248, 171] width 266 height 28
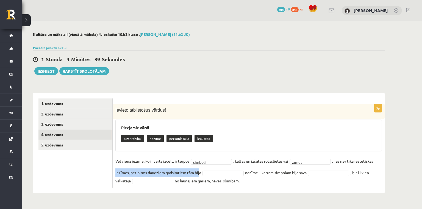
drag, startPoint x: 114, startPoint y: 173, endPoint x: 200, endPoint y: 172, distance: 85.4
click at [200, 172] on div "5p Ievieto atbilstošus vārdus! Pieejamie vārdi aizsardzībai nozīme personiskāka…" at bounding box center [249, 146] width 272 height 84
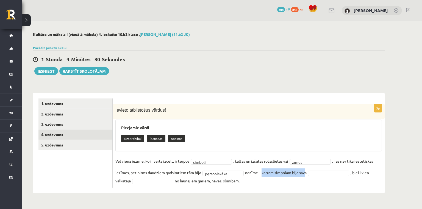
drag, startPoint x: 265, startPoint y: 173, endPoint x: 304, endPoint y: 175, distance: 39.6
click at [304, 175] on fieldset "**********" at bounding box center [248, 171] width 266 height 28
drag, startPoint x: 358, startPoint y: 170, endPoint x: 373, endPoint y: 172, distance: 14.7
click at [374, 172] on fieldset "**********" at bounding box center [248, 171] width 266 height 28
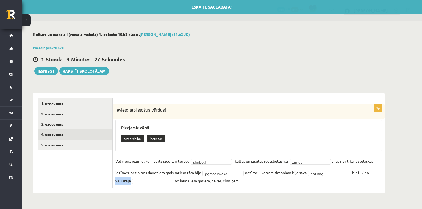
drag, startPoint x: 122, startPoint y: 180, endPoint x: 137, endPoint y: 180, distance: 14.0
click at [136, 180] on div "**********" at bounding box center [249, 146] width 272 height 84
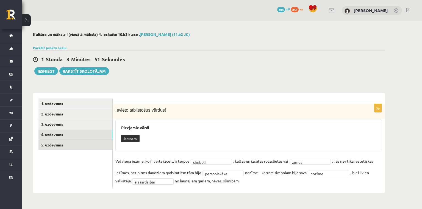
click at [91, 141] on link "5. uzdevums" at bounding box center [75, 145] width 74 height 10
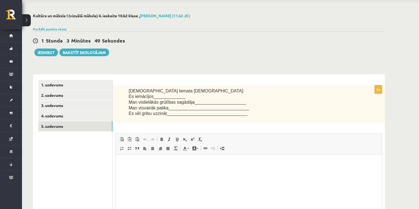
scroll to position [0, 0]
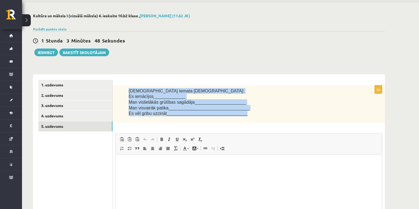
drag, startPoint x: 128, startPoint y: 90, endPoint x: 248, endPoint y: 113, distance: 122.0
click at [248, 113] on div "Šī temata ietvaros: Es iemācījos_____________ Man vislielākās grūtības sagādāja…" at bounding box center [249, 103] width 272 height 37
copy div "Šī temata ietvaros: Es iemācījos_____________ Man vislielākās grūtības sagādāja…"
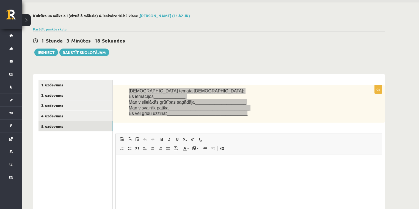
click at [153, 171] on html at bounding box center [249, 163] width 266 height 17
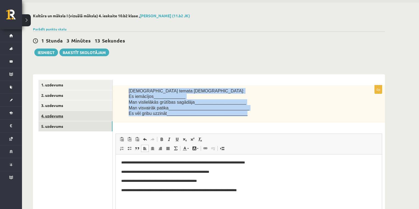
click at [64, 114] on link "4. uzdevums" at bounding box center [75, 116] width 74 height 10
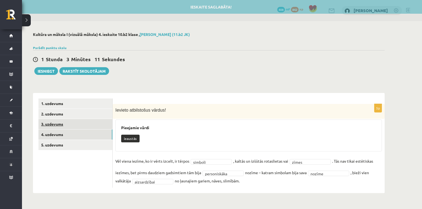
click at [77, 126] on link "3. uzdevums" at bounding box center [75, 124] width 74 height 10
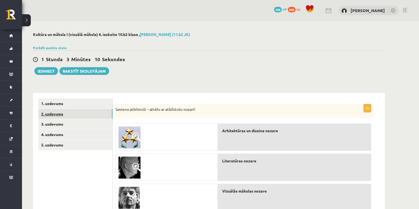
click at [79, 118] on link "2. uzdevums" at bounding box center [75, 114] width 74 height 10
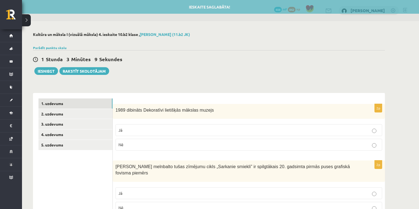
click at [72, 106] on link "1. uzdevums" at bounding box center [75, 104] width 74 height 10
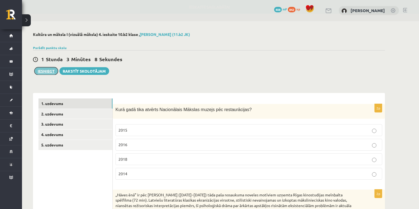
click at [48, 71] on button "Iesniegt" at bounding box center [46, 71] width 24 height 8
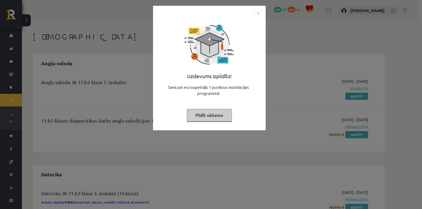
click at [204, 113] on button "Pildīt nākamo" at bounding box center [209, 115] width 45 height 13
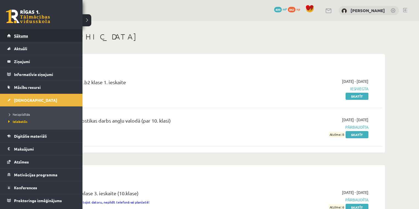
click at [23, 36] on span "Sākums" at bounding box center [21, 35] width 14 height 5
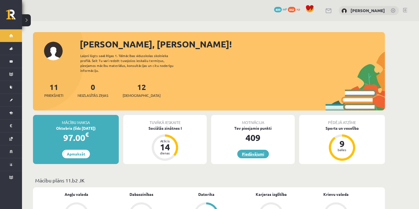
click at [244, 150] on link "Piedāvājumi" at bounding box center [253, 154] width 32 height 9
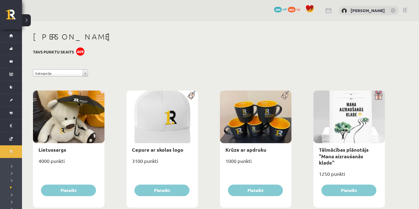
scroll to position [73, 0]
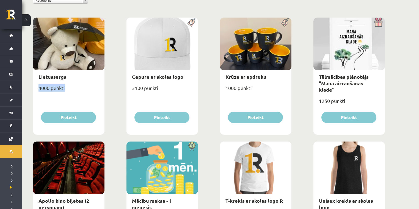
drag, startPoint x: 37, startPoint y: 86, endPoint x: 81, endPoint y: 94, distance: 44.9
click at [81, 94] on div "4000 punkti" at bounding box center [68, 90] width 71 height 14
click at [78, 93] on div "4000 punkti" at bounding box center [68, 90] width 71 height 14
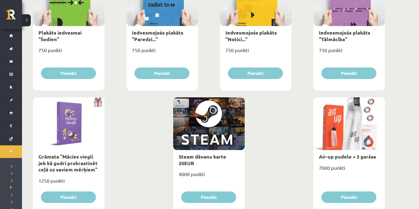
scroll to position [634, 0]
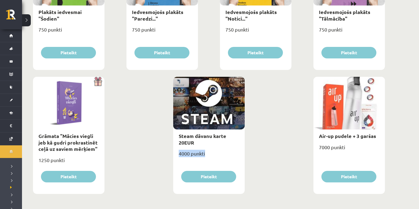
drag, startPoint x: 214, startPoint y: 151, endPoint x: 170, endPoint y: 157, distance: 44.4
click at [205, 153] on div "4000 punkti" at bounding box center [208, 156] width 71 height 14
drag, startPoint x: 207, startPoint y: 146, endPoint x: 177, endPoint y: 137, distance: 31.0
click at [177, 137] on div "Steam dāvanu karte 20EUR" at bounding box center [208, 140] width 71 height 20
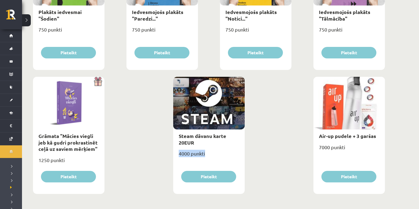
drag, startPoint x: 213, startPoint y: 153, endPoint x: 171, endPoint y: 155, distance: 42.1
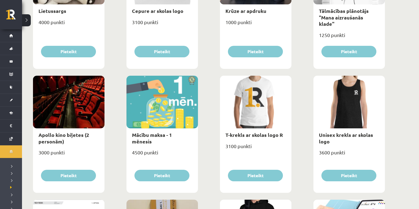
scroll to position [122, 0]
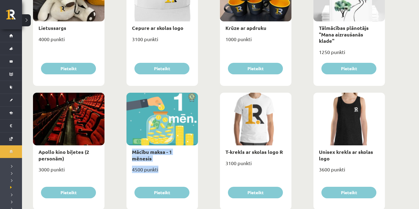
drag, startPoint x: 168, startPoint y: 163, endPoint x: 132, endPoint y: 155, distance: 36.8
click at [132, 155] on div "Mācību maksa - 1 mēnesis 4500 punkti Pieteikt" at bounding box center [161, 151] width 71 height 117
click at [132, 155] on div "Mācību maksa - 1 mēnesis" at bounding box center [161, 156] width 71 height 20
drag, startPoint x: 162, startPoint y: 163, endPoint x: 129, endPoint y: 167, distance: 33.2
click at [129, 167] on div "4500 punkti" at bounding box center [161, 172] width 71 height 14
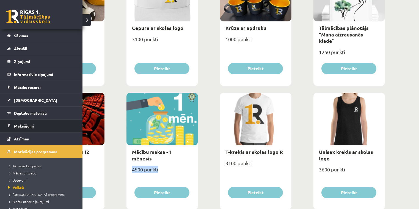
click at [19, 128] on legend "Maksājumi 0" at bounding box center [45, 126] width 62 height 13
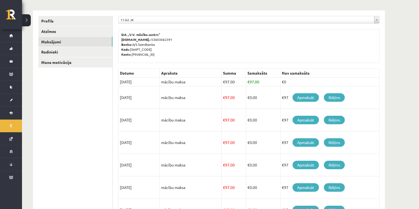
scroll to position [48, 0]
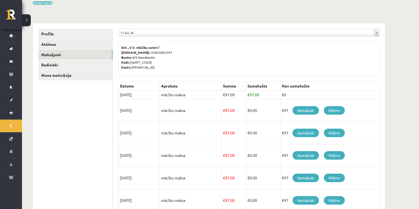
drag, startPoint x: 288, startPoint y: 109, endPoint x: 279, endPoint y: 110, distance: 8.5
click at [280, 110] on td "€97 Apmaksāt Rēķins" at bounding box center [329, 110] width 99 height 23
click at [276, 110] on td "€ 0.00" at bounding box center [263, 110] width 34 height 23
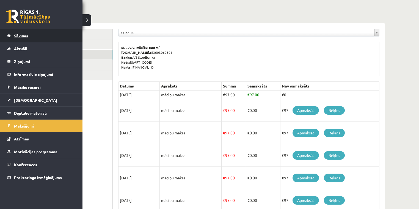
click at [22, 40] on link "Sākums" at bounding box center [41, 35] width 68 height 13
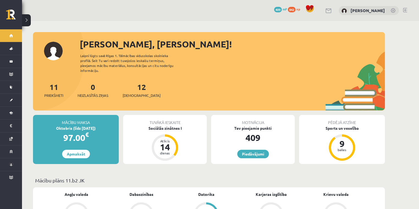
scroll to position [73, 0]
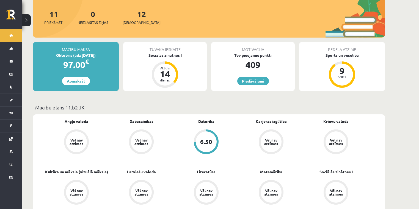
click at [250, 79] on link "Piedāvājumi" at bounding box center [253, 81] width 32 height 9
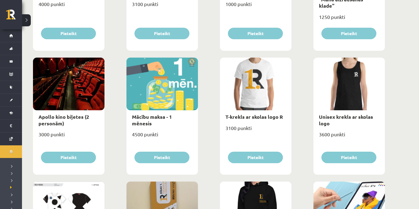
scroll to position [268, 0]
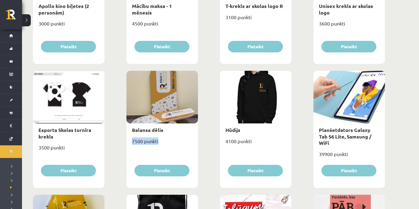
drag, startPoint x: 131, startPoint y: 137, endPoint x: 88, endPoint y: 135, distance: 42.6
click at [91, 136] on div "Lietussargs 4000 punkti Pieteikt Cepure ar skolas logo 3100 punkti Pieteikt Krū…" at bounding box center [209, 193] width 354 height 745
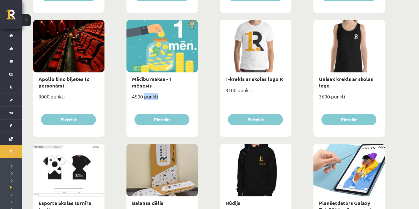
drag, startPoint x: 166, startPoint y: 95, endPoint x: 132, endPoint y: 101, distance: 35.4
click at [130, 92] on div "4500 punkti" at bounding box center [161, 99] width 71 height 14
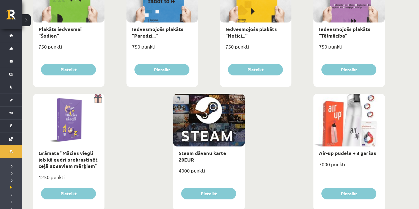
scroll to position [634, 0]
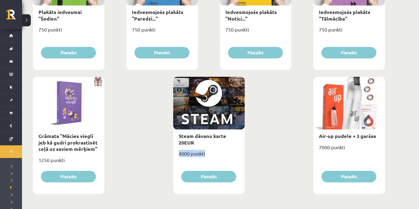
drag, startPoint x: 147, startPoint y: 150, endPoint x: 78, endPoint y: 143, distance: 69.3
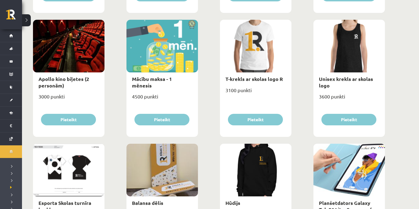
scroll to position [268, 0]
